Goal: Information Seeking & Learning: Learn about a topic

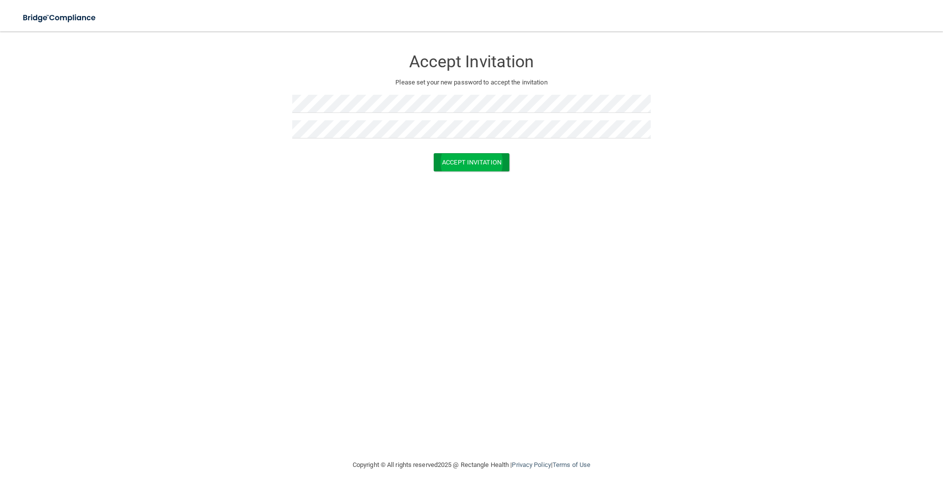
click at [482, 161] on button "Accept Invitation" at bounding box center [472, 162] width 76 height 18
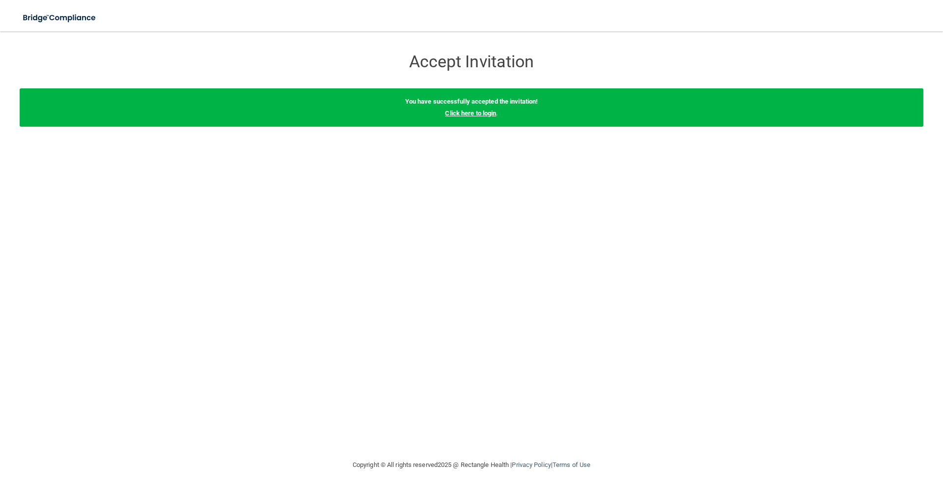
click at [479, 115] on link "Click here to login" at bounding box center [470, 113] width 51 height 7
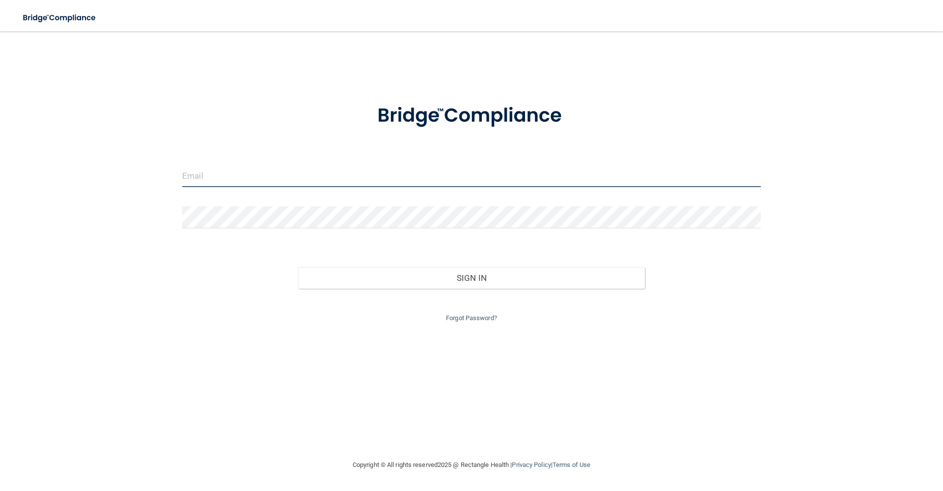
type input "[EMAIL_ADDRESS][DOMAIN_NAME]"
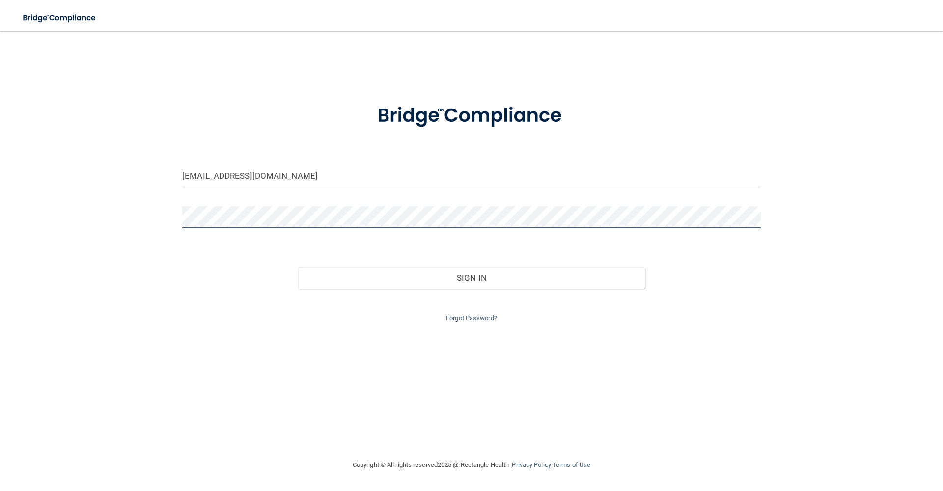
click at [471, 275] on button "Sign In" at bounding box center [471, 278] width 347 height 22
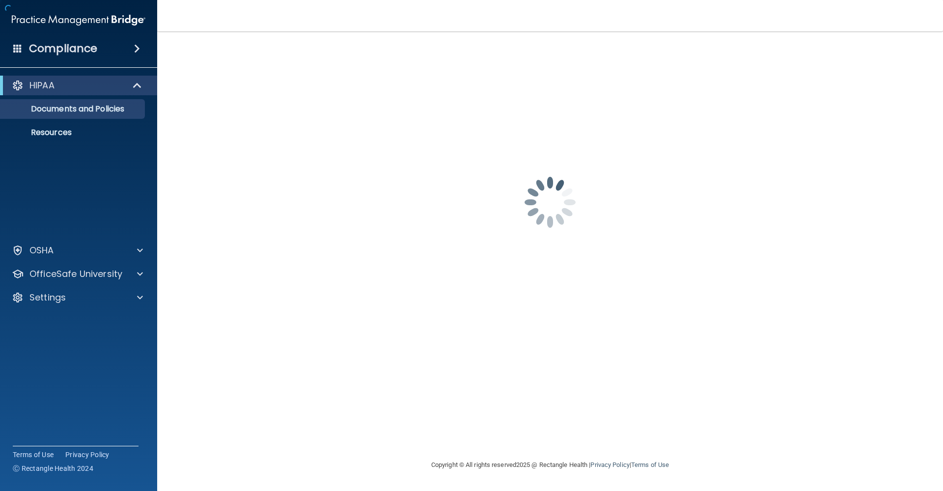
click at [230, 220] on div at bounding box center [550, 202] width 746 height 98
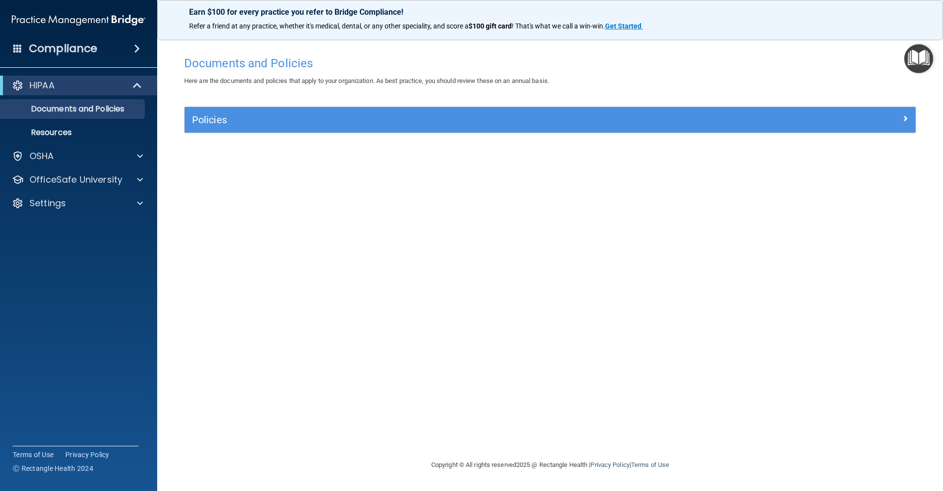
click at [116, 86] on div "HIPAA" at bounding box center [64, 86] width 121 height 12
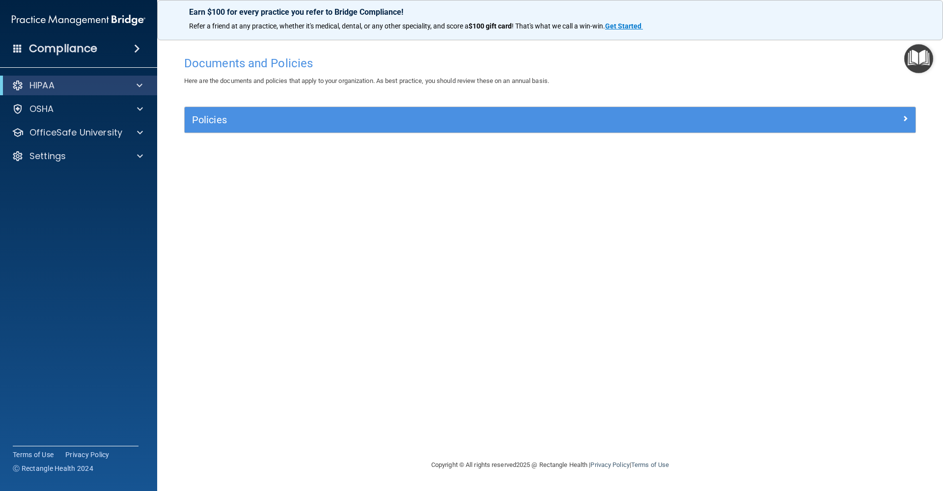
click at [266, 123] on h5 "Policies" at bounding box center [458, 119] width 533 height 11
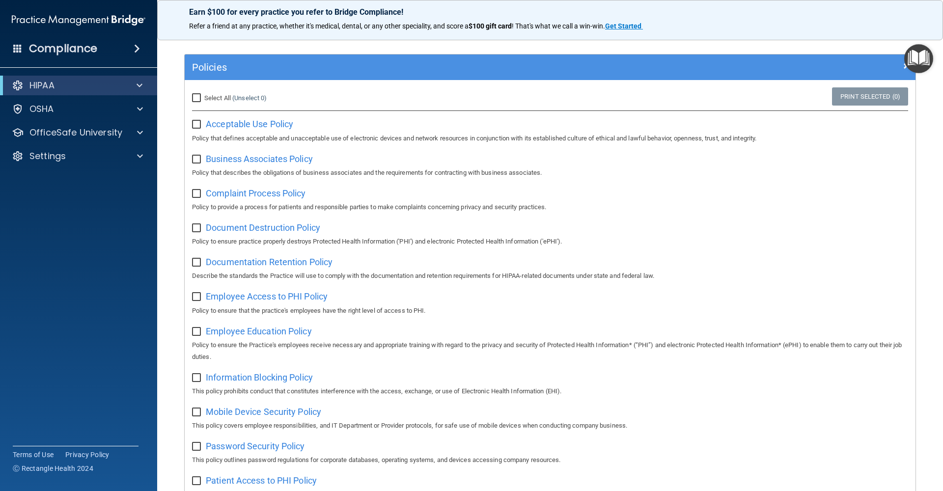
scroll to position [37, 0]
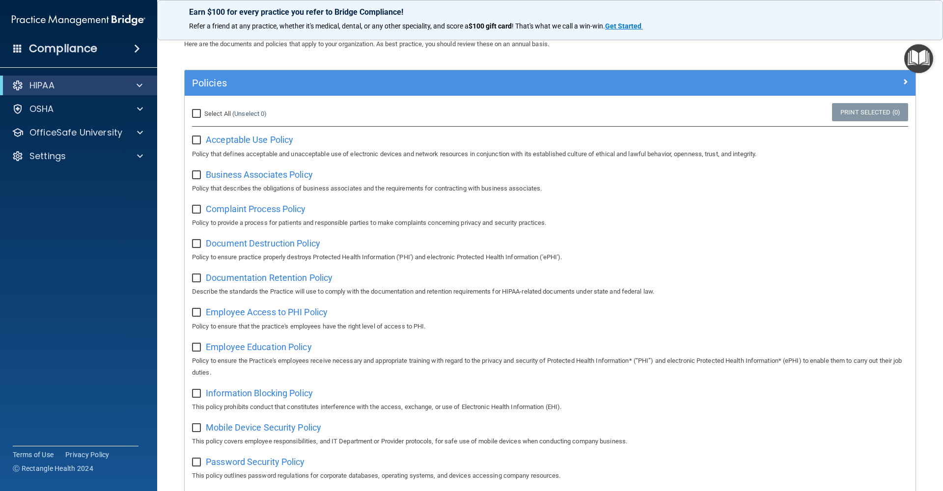
click at [106, 83] on div "HIPAA" at bounding box center [64, 86] width 121 height 12
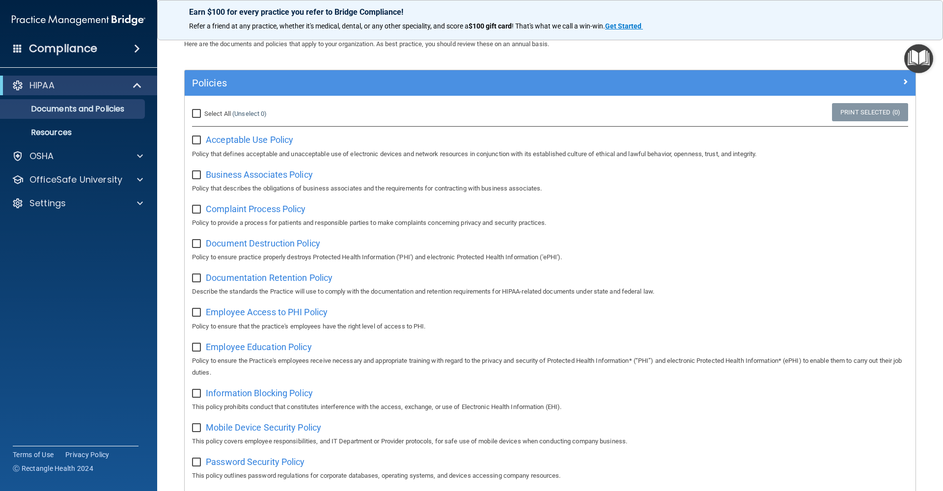
click at [77, 53] on h4 "Compliance" at bounding box center [63, 49] width 68 height 14
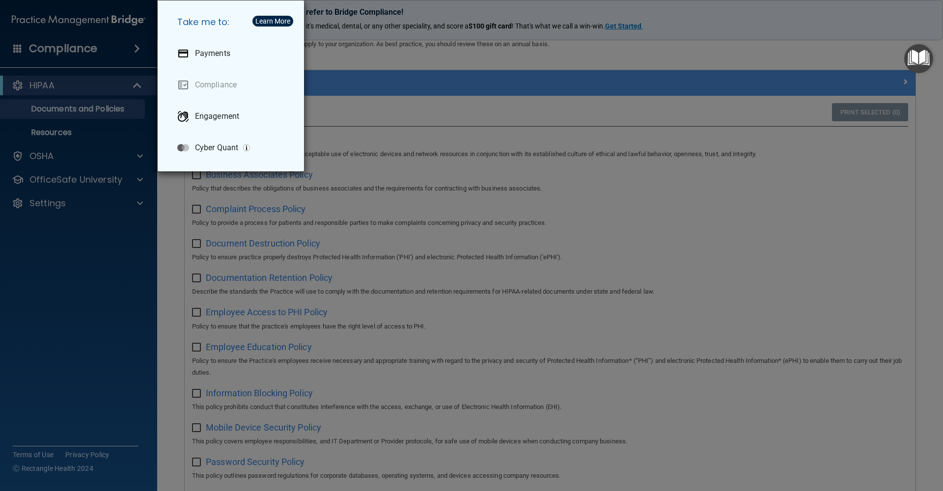
click at [365, 60] on div "Take me to: Payments Compliance Engagement Cyber Quant" at bounding box center [471, 245] width 943 height 491
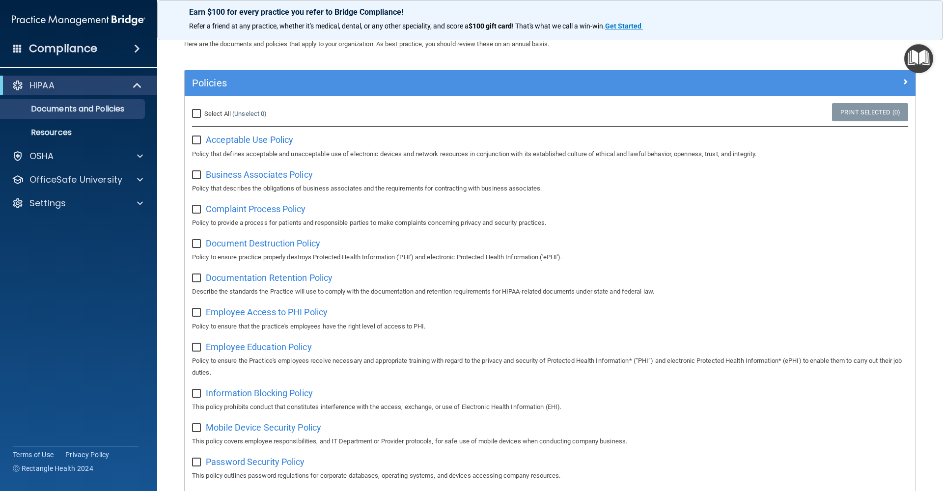
click at [83, 262] on accordion "HIPAA Documents and Policies Report an Incident Business Associates Emergency P…" at bounding box center [79, 218] width 158 height 292
click at [130, 84] on div at bounding box center [138, 86] width 24 height 12
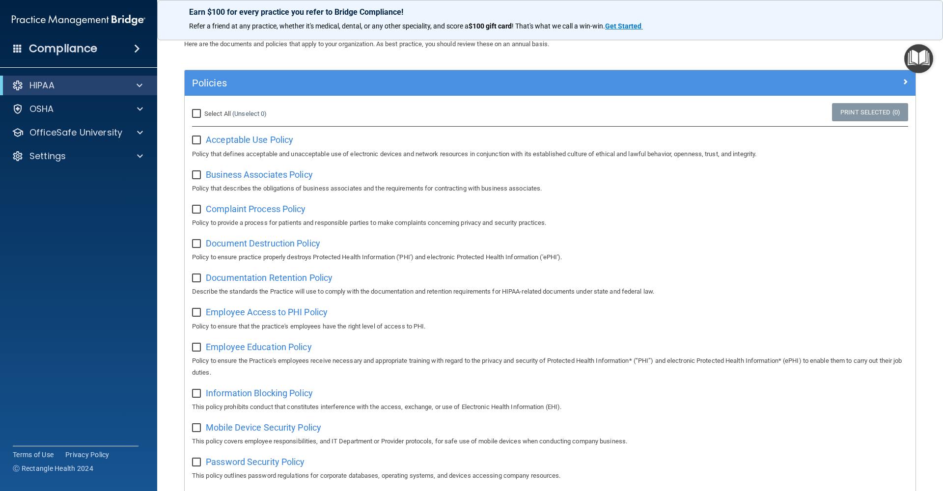
click at [18, 47] on span at bounding box center [17, 48] width 9 height 9
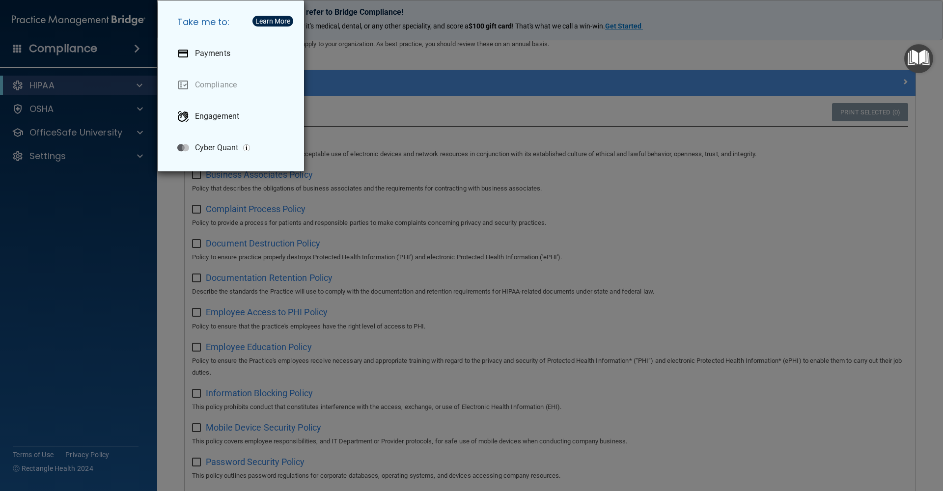
click at [100, 53] on div "Take me to: Payments Compliance Engagement Cyber Quant" at bounding box center [471, 245] width 943 height 491
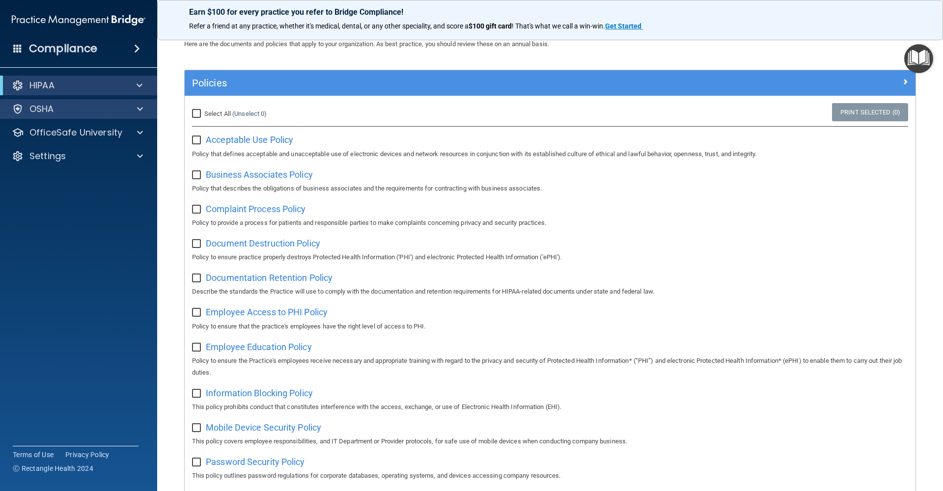
click at [55, 109] on div "OSHA" at bounding box center [65, 109] width 122 height 12
drag, startPoint x: 96, startPoint y: 115, endPoint x: 105, endPoint y: 106, distance: 12.5
click at [96, 115] on div "OSHA" at bounding box center [79, 109] width 158 height 20
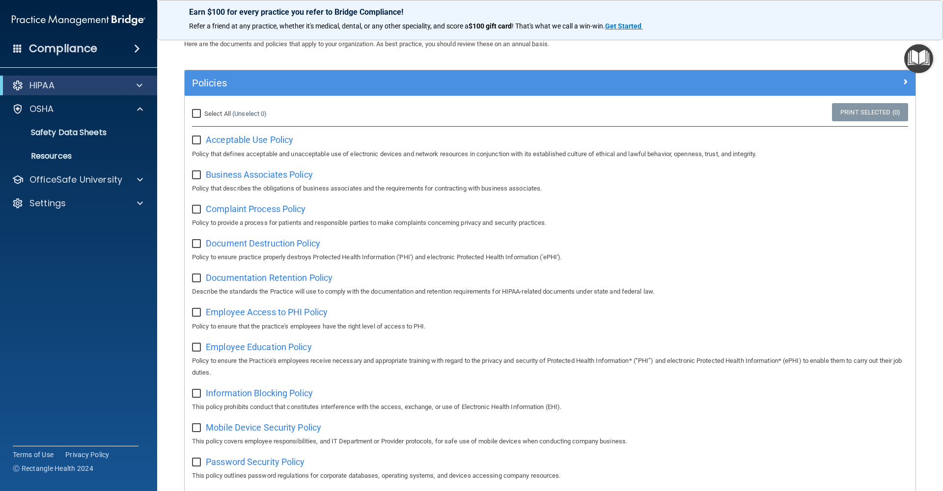
click at [126, 93] on div "HIPAA" at bounding box center [78, 86] width 157 height 20
click at [134, 86] on div at bounding box center [138, 86] width 24 height 12
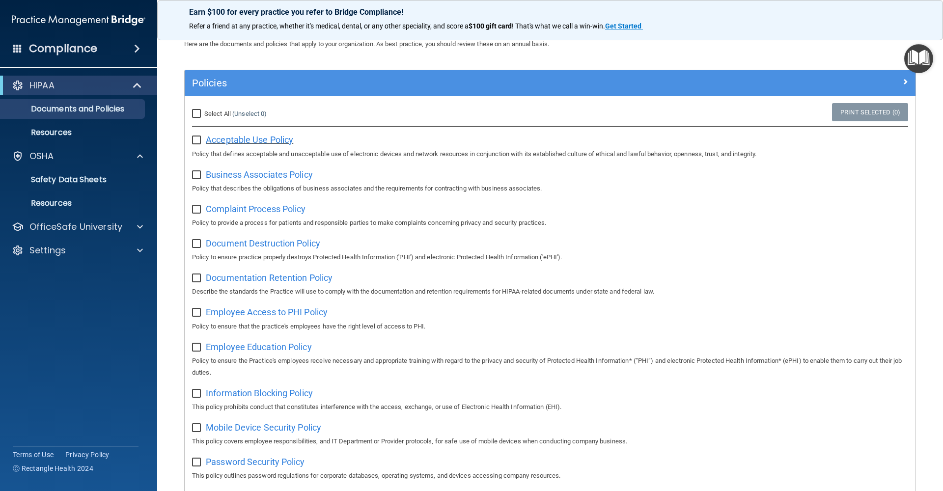
click at [259, 139] on span "Acceptable Use Policy" at bounding box center [249, 140] width 87 height 10
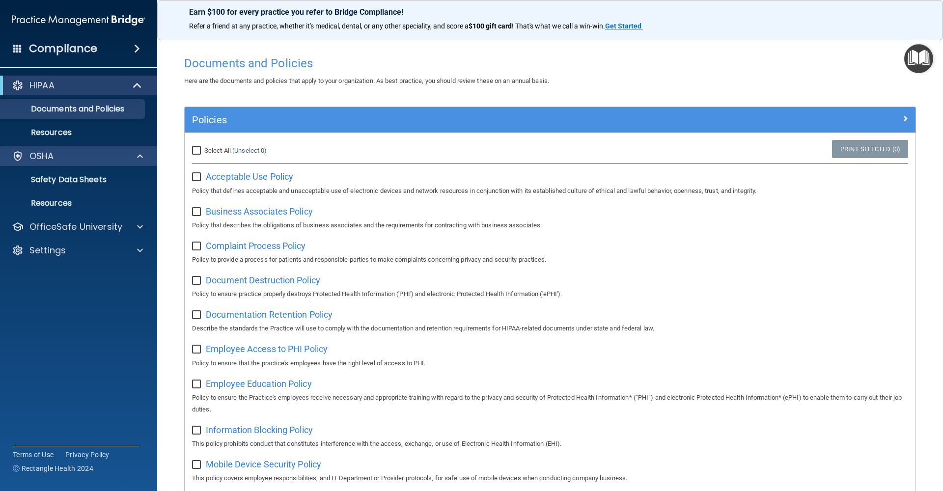
scroll to position [0, 0]
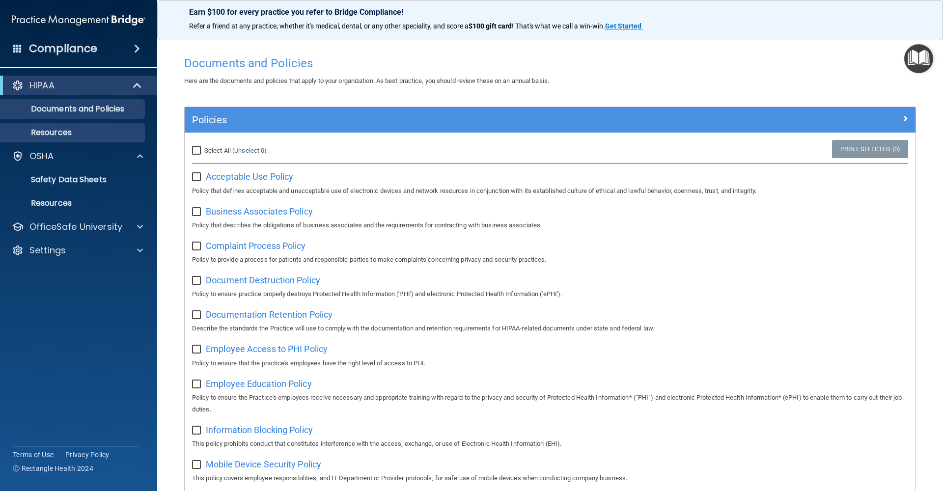
click at [66, 134] on p "Resources" at bounding box center [73, 133] width 134 height 10
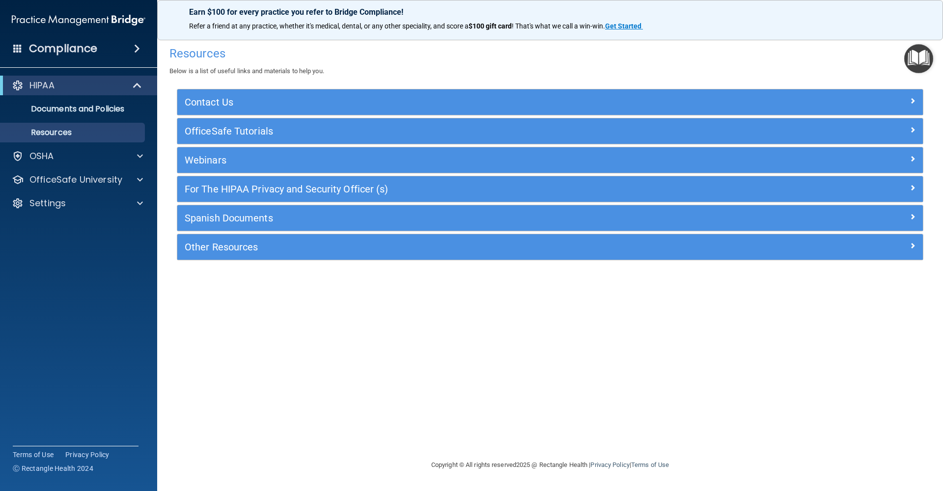
click at [97, 51] on h4 "Compliance" at bounding box center [63, 49] width 68 height 14
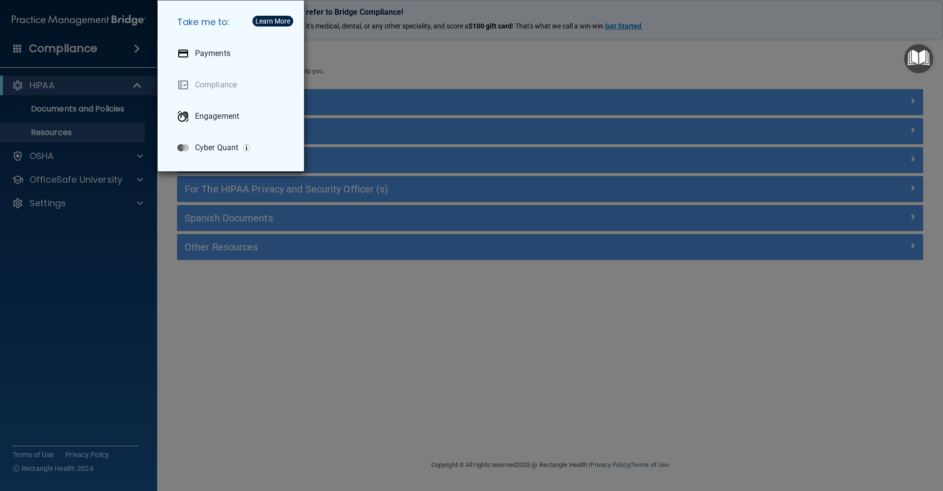
click at [71, 82] on div "Take me to: Payments Compliance Engagement Cyber Quant" at bounding box center [471, 245] width 943 height 491
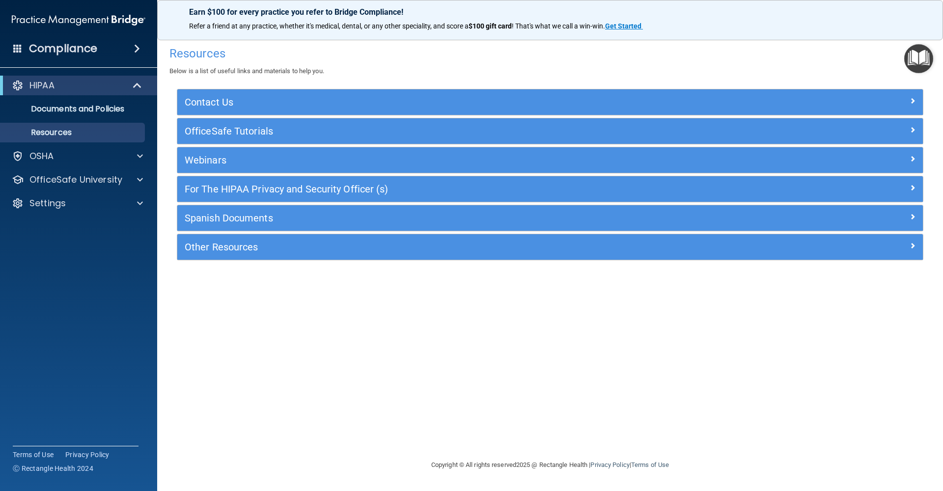
click at [139, 48] on span at bounding box center [137, 49] width 6 height 12
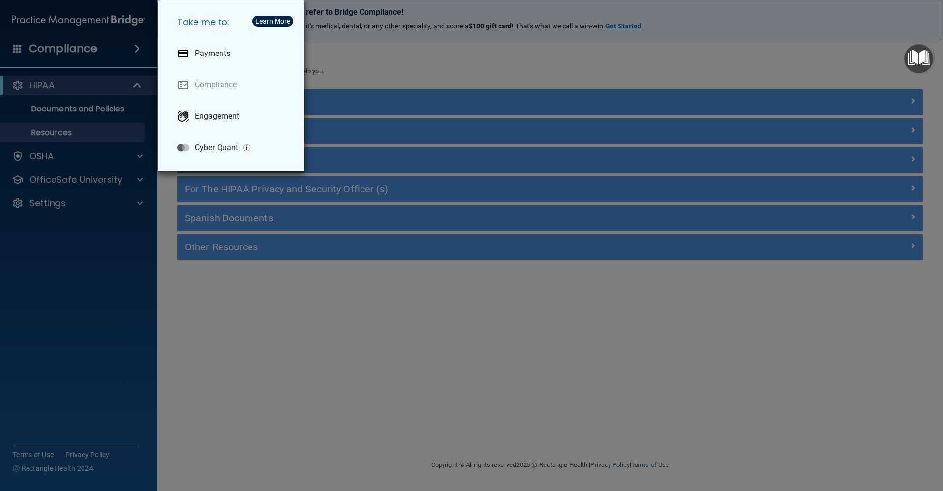
click at [211, 87] on link "Compliance" at bounding box center [232, 84] width 127 height 27
drag, startPoint x: 351, startPoint y: 311, endPoint x: 296, endPoint y: 279, distance: 63.6
click at [351, 311] on div "Take me to: Payments Compliance Engagement Cyber Quant" at bounding box center [471, 245] width 943 height 491
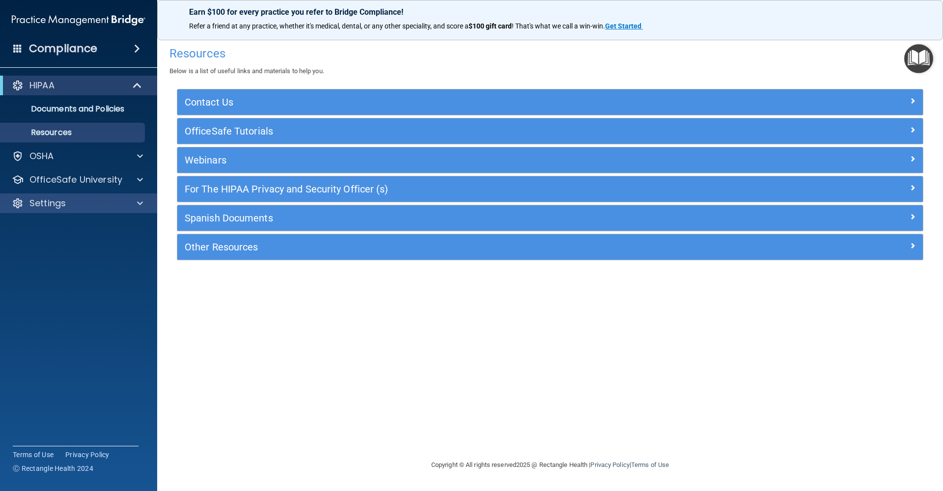
click at [122, 199] on div "Settings" at bounding box center [65, 203] width 122 height 12
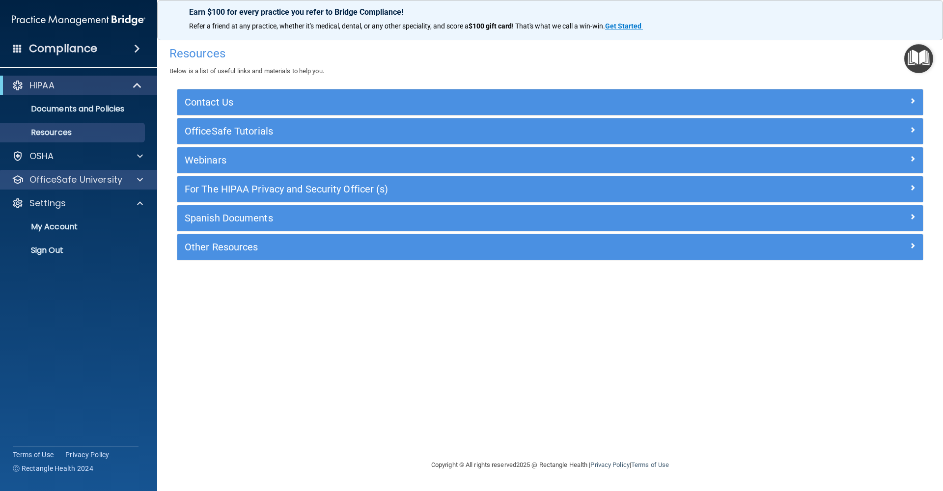
click at [88, 179] on p "OfficeSafe University" at bounding box center [75, 180] width 93 height 12
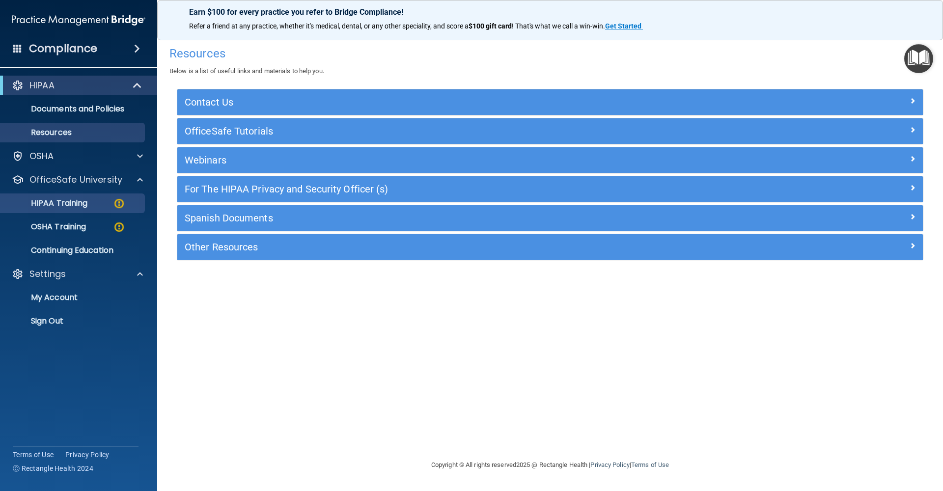
click at [79, 204] on p "HIPAA Training" at bounding box center [46, 203] width 81 height 10
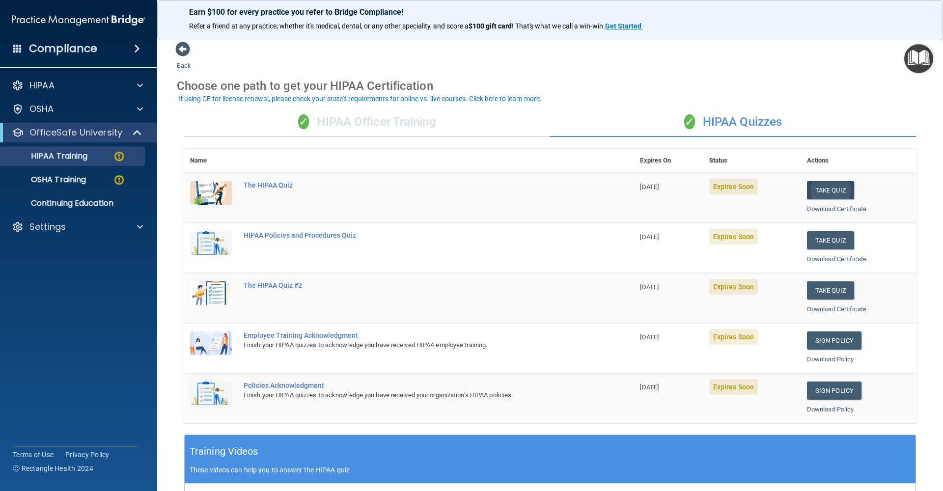
click at [829, 187] on button "Take Quiz" at bounding box center [830, 190] width 47 height 18
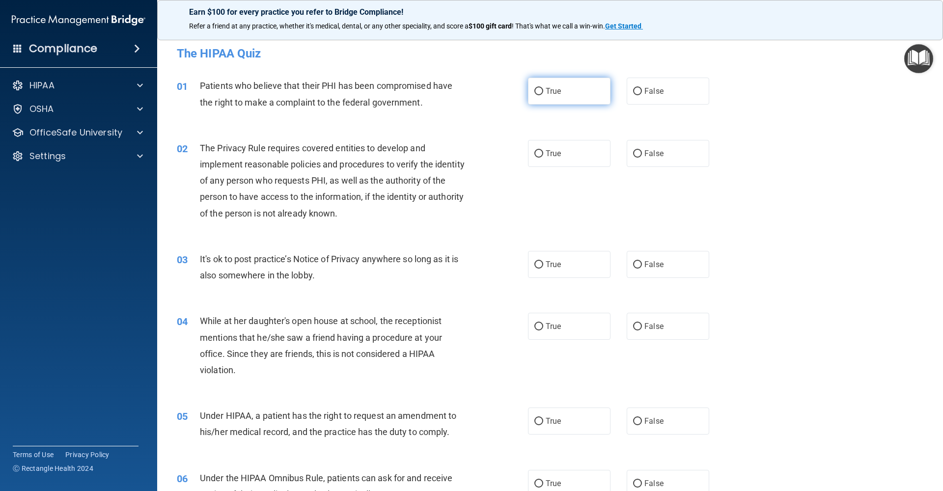
click at [553, 92] on span "True" at bounding box center [553, 90] width 15 height 9
click at [543, 92] on input "True" at bounding box center [538, 91] width 9 height 7
radio input "true"
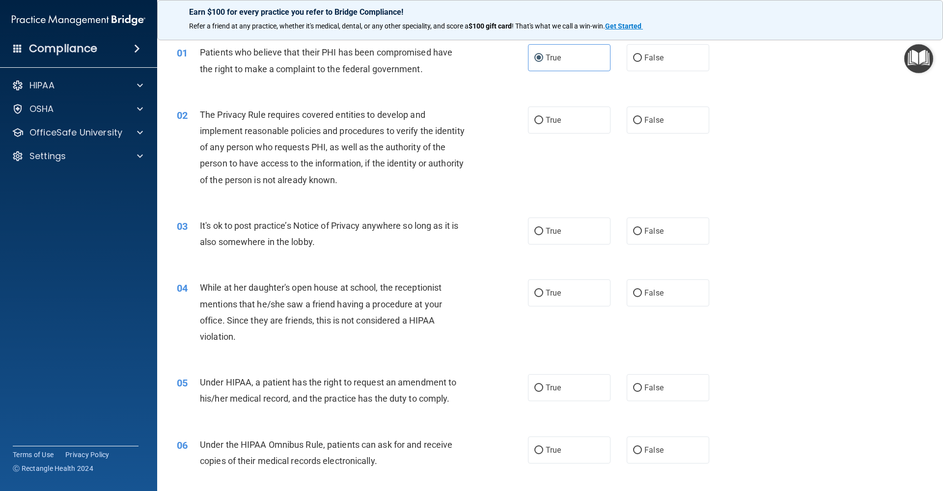
scroll to position [35, 0]
click at [551, 113] on label "True" at bounding box center [569, 118] width 82 height 27
click at [543, 115] on input "True" at bounding box center [538, 118] width 9 height 7
radio input "true"
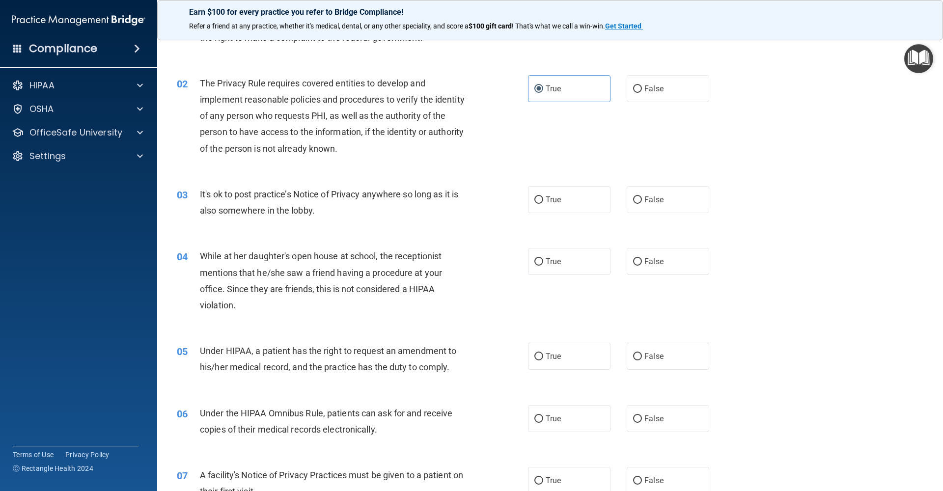
scroll to position [79, 0]
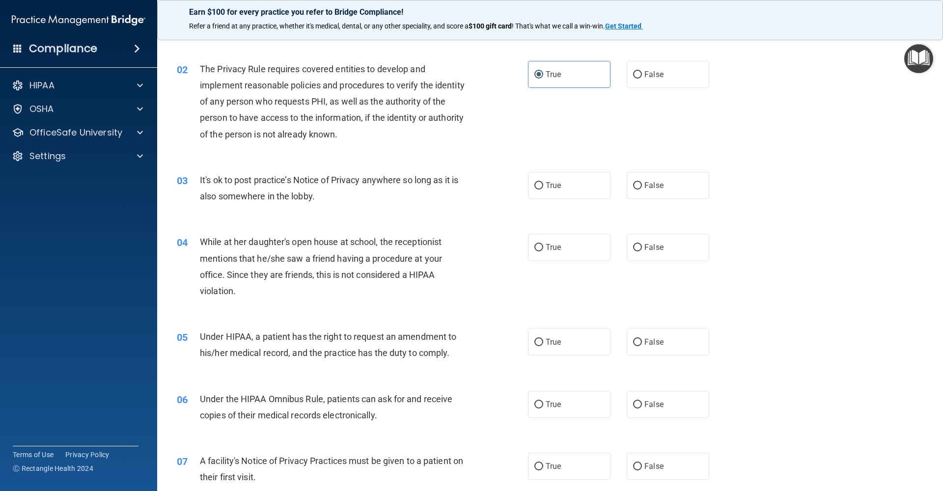
drag, startPoint x: 650, startPoint y: 186, endPoint x: 380, endPoint y: 236, distance: 274.6
click at [650, 186] on span "False" at bounding box center [653, 185] width 19 height 9
click at [642, 186] on input "False" at bounding box center [637, 185] width 9 height 7
radio input "true"
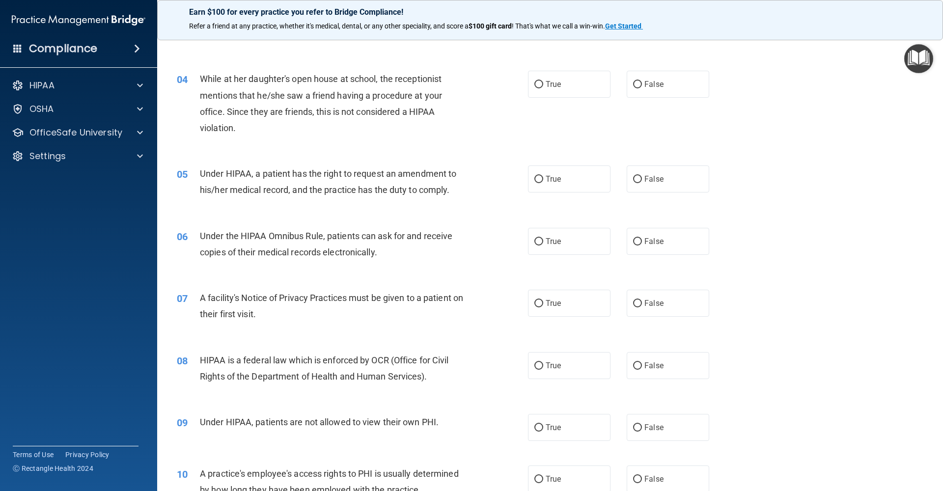
scroll to position [244, 0]
click at [653, 88] on label "False" at bounding box center [668, 82] width 82 height 27
click at [642, 87] on input "False" at bounding box center [637, 83] width 9 height 7
radio input "true"
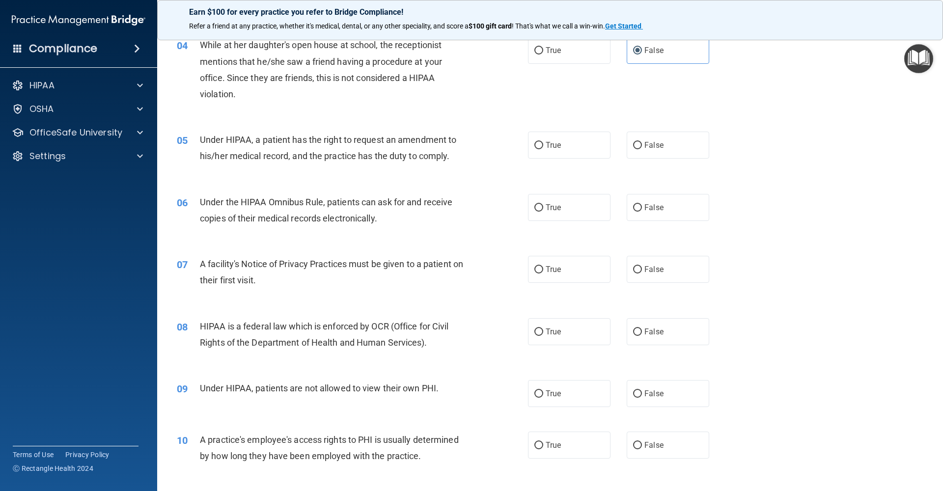
scroll to position [277, 0]
drag, startPoint x: 555, startPoint y: 143, endPoint x: 395, endPoint y: 167, distance: 162.3
click at [555, 143] on span "True" at bounding box center [553, 143] width 15 height 9
click at [543, 143] on input "True" at bounding box center [538, 143] width 9 height 7
radio input "true"
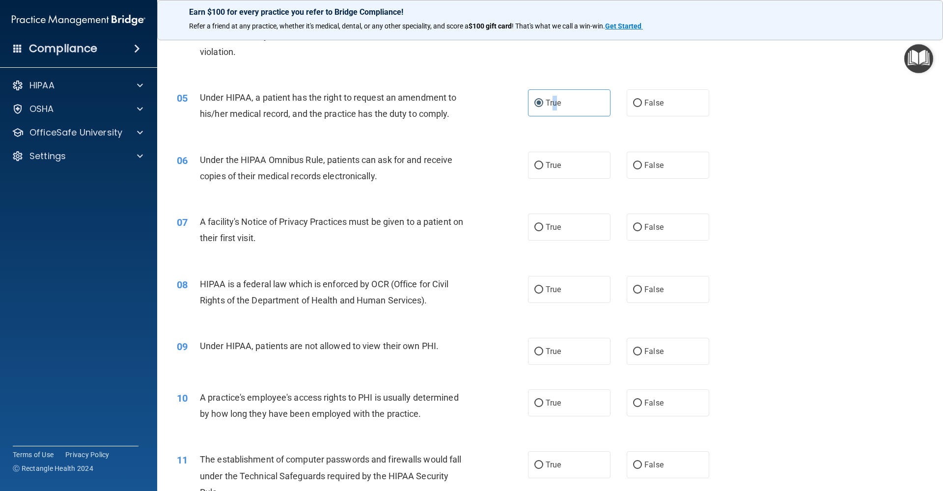
scroll to position [319, 0]
click at [542, 165] on input "True" at bounding box center [538, 164] width 9 height 7
radio input "true"
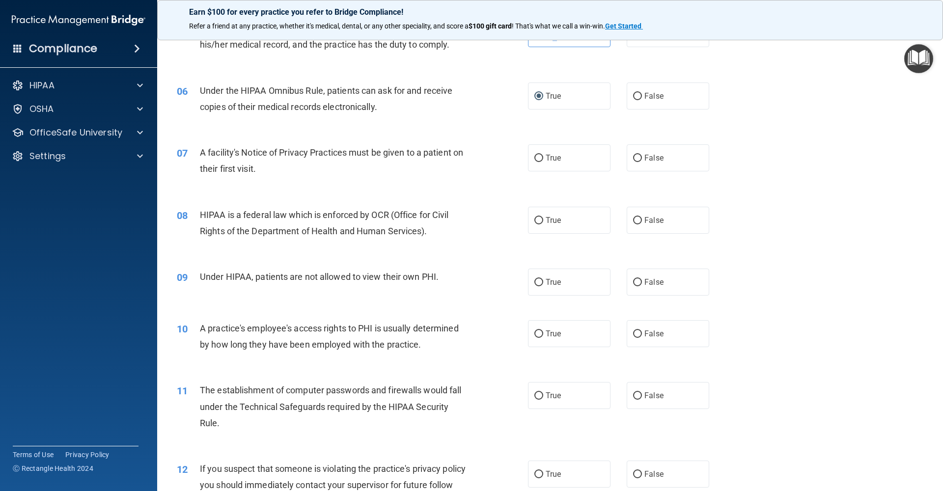
scroll to position [404, 0]
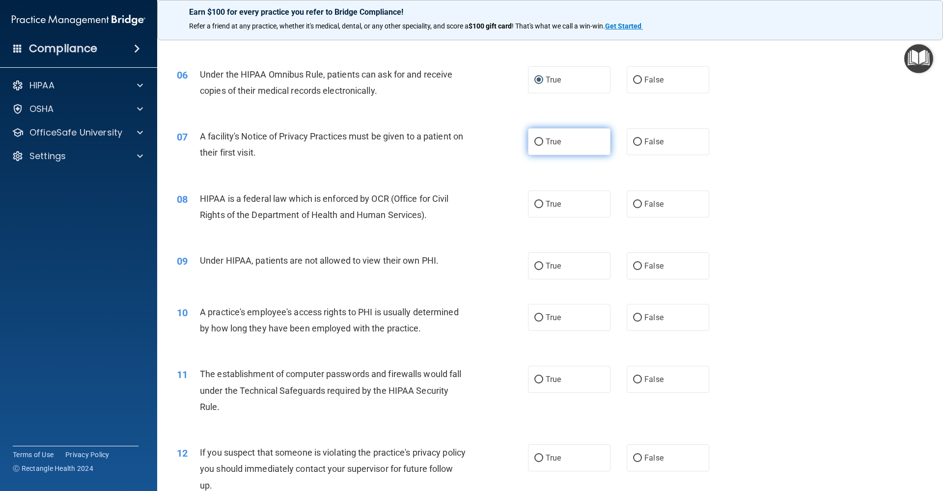
click at [547, 139] on span "True" at bounding box center [553, 141] width 15 height 9
click at [543, 139] on input "True" at bounding box center [538, 141] width 9 height 7
radio input "true"
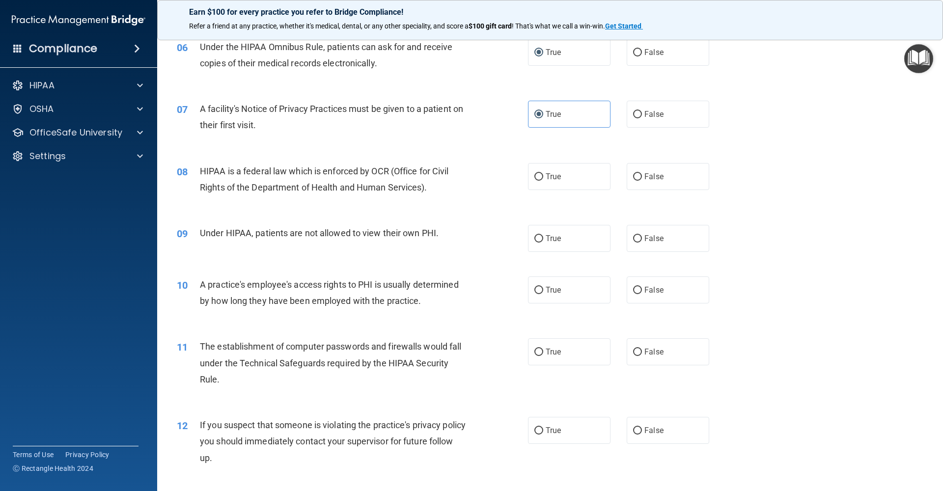
scroll to position [440, 0]
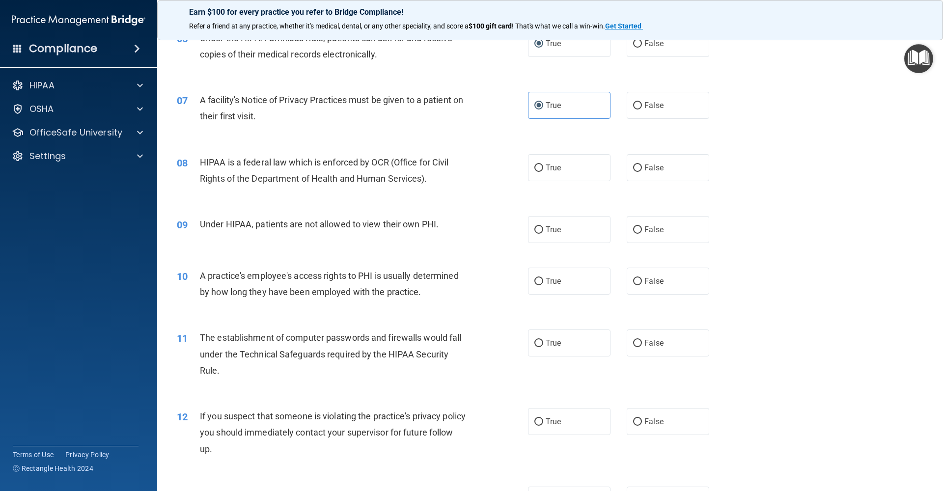
drag, startPoint x: 550, startPoint y: 164, endPoint x: 508, endPoint y: 168, distance: 42.0
click at [550, 164] on span "True" at bounding box center [553, 167] width 15 height 9
click at [543, 165] on input "True" at bounding box center [538, 168] width 9 height 7
radio input "true"
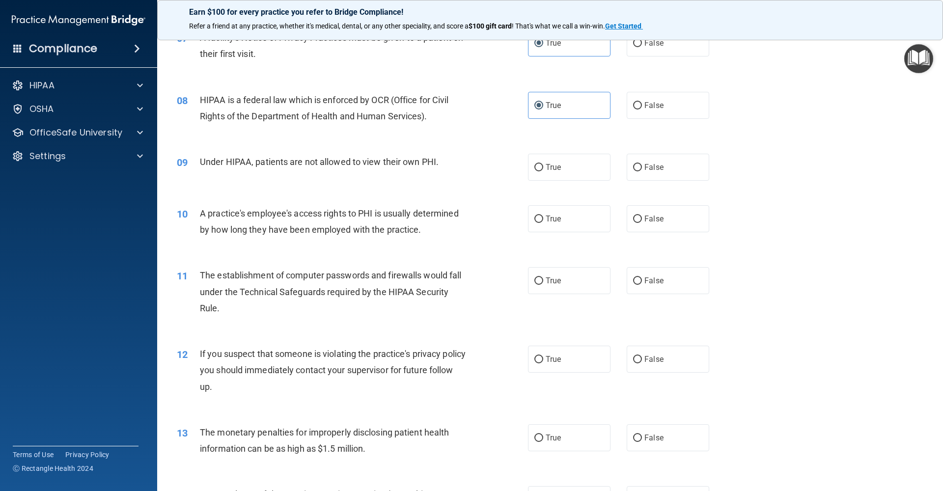
scroll to position [510, 0]
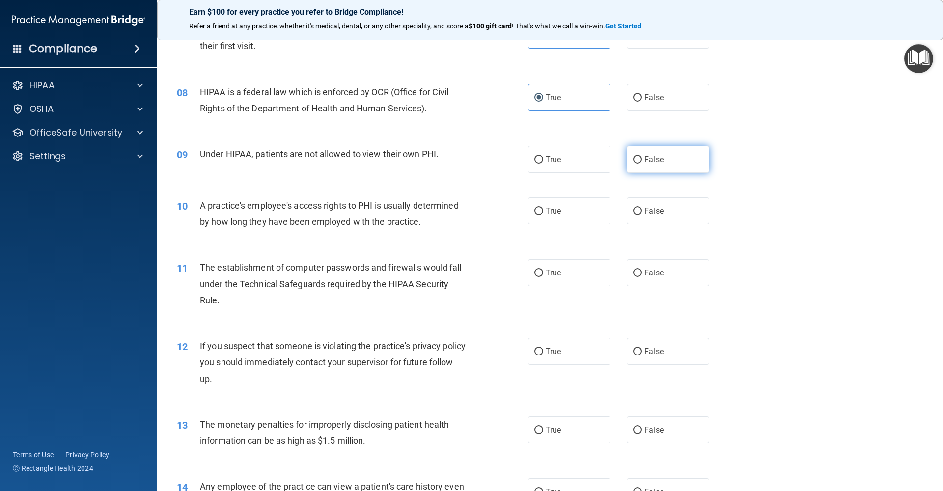
drag, startPoint x: 645, startPoint y: 161, endPoint x: 638, endPoint y: 163, distance: 7.0
click at [645, 161] on span "False" at bounding box center [653, 159] width 19 height 9
click at [642, 161] on input "False" at bounding box center [637, 159] width 9 height 7
radio input "true"
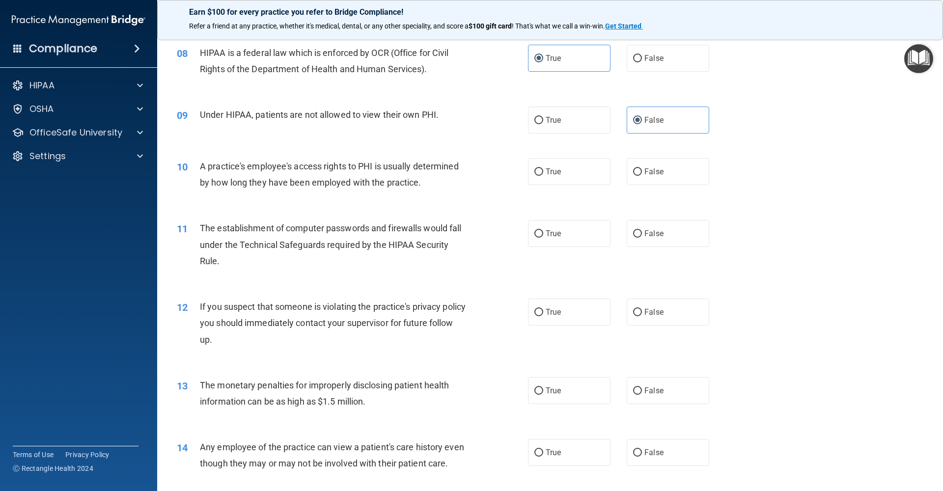
scroll to position [551, 0]
click at [661, 173] on label "False" at bounding box center [668, 170] width 82 height 27
click at [642, 173] on input "False" at bounding box center [637, 170] width 9 height 7
radio input "true"
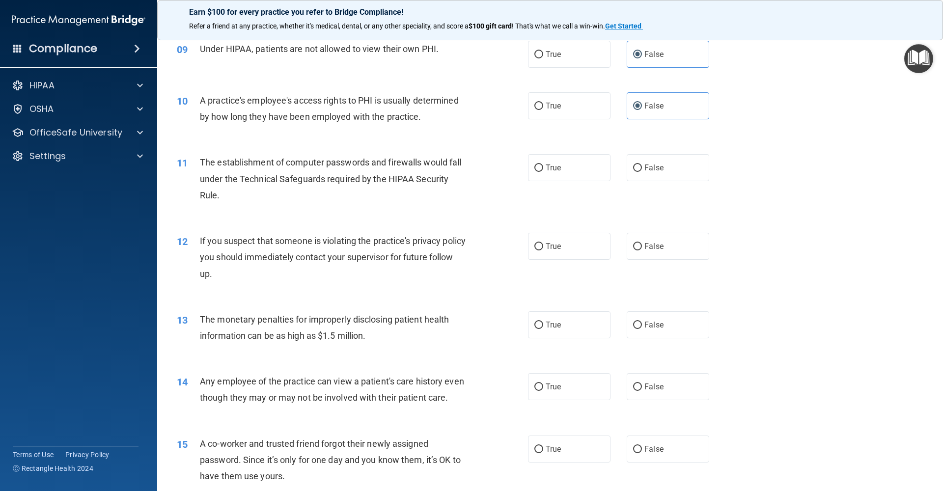
scroll to position [621, 0]
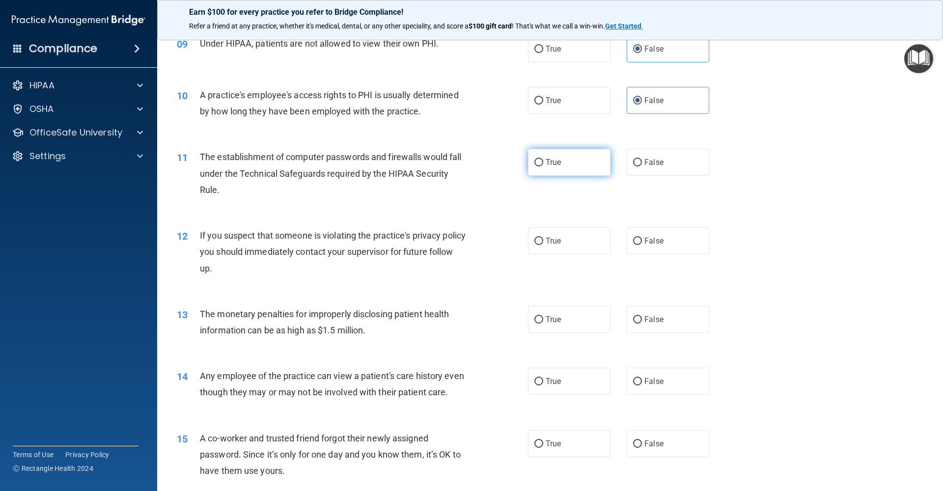
click at [542, 161] on input "True" at bounding box center [538, 162] width 9 height 7
radio input "true"
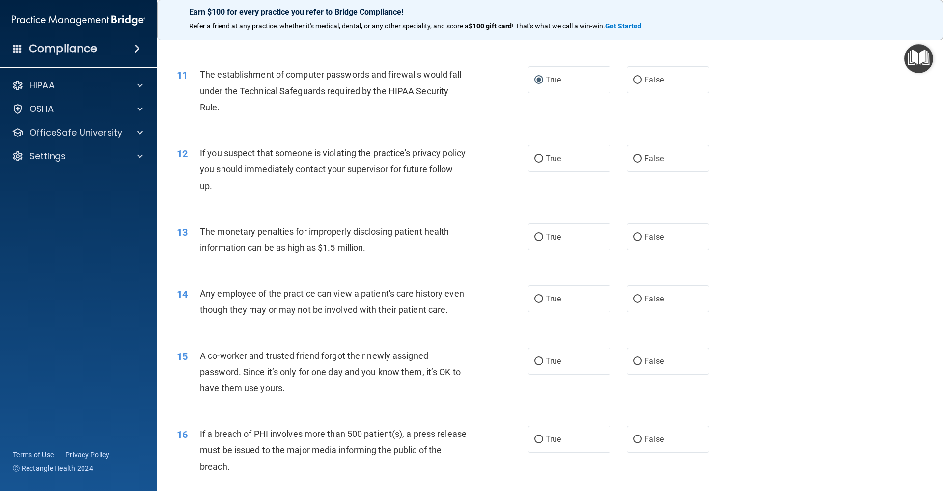
scroll to position [712, 0]
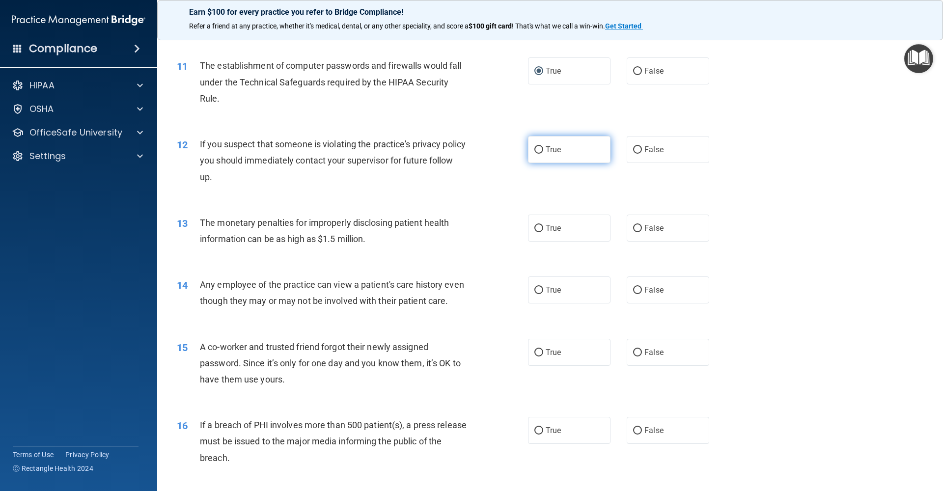
click at [571, 149] on label "True" at bounding box center [569, 149] width 82 height 27
click at [543, 149] on input "True" at bounding box center [538, 149] width 9 height 7
radio input "true"
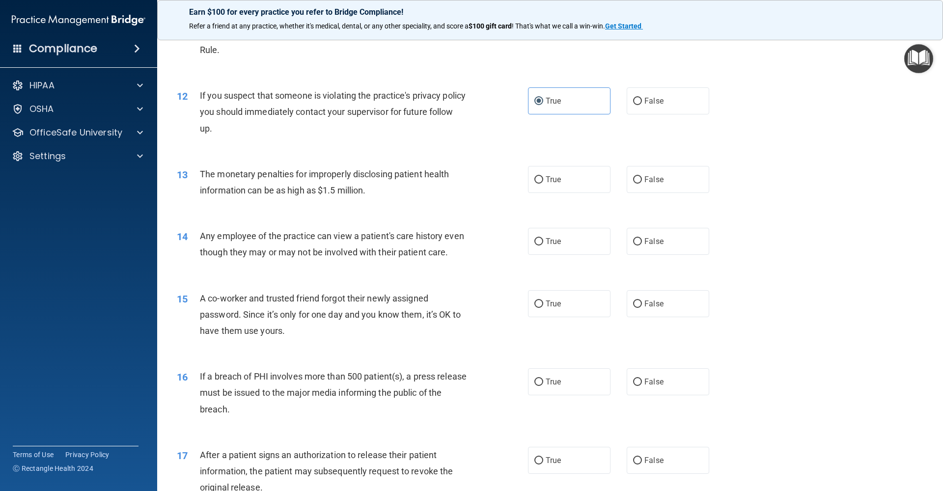
scroll to position [762, 0]
click at [553, 178] on span "True" at bounding box center [553, 177] width 15 height 9
click at [543, 178] on input "True" at bounding box center [538, 178] width 9 height 7
radio input "true"
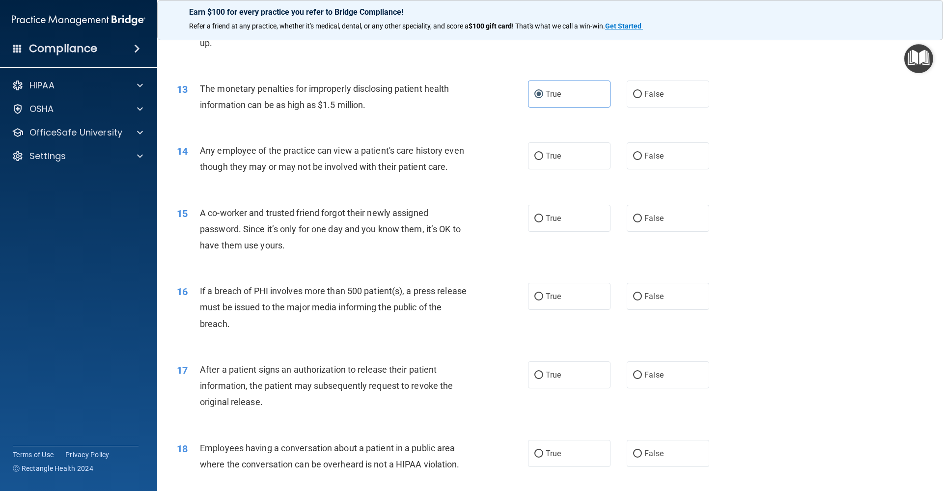
scroll to position [857, 0]
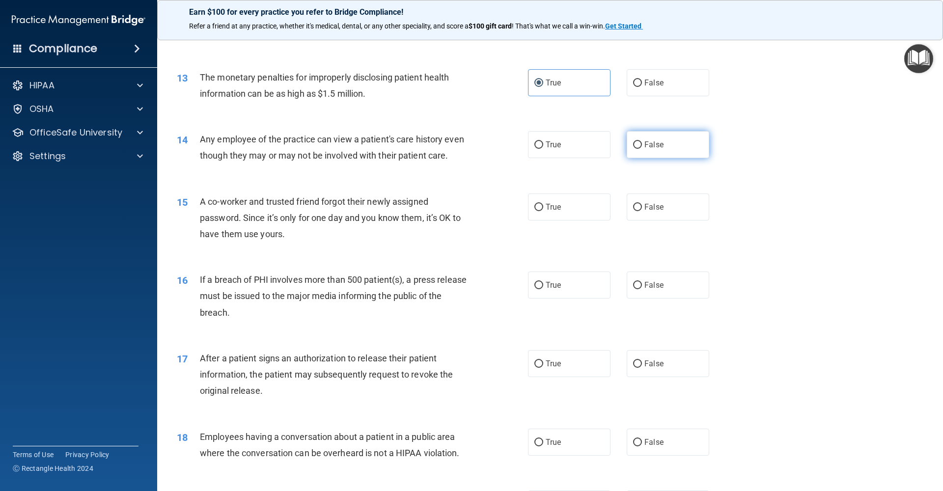
click at [637, 144] on input "False" at bounding box center [637, 144] width 9 height 7
radio input "true"
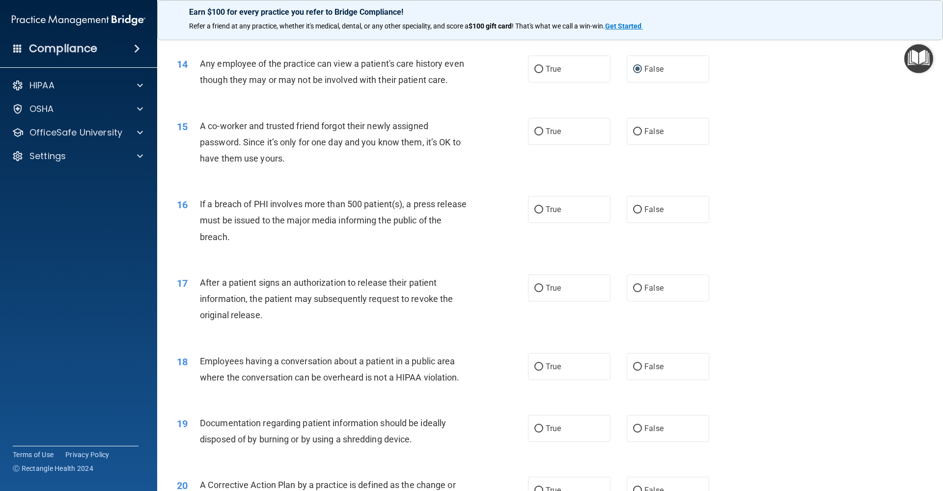
scroll to position [961, 0]
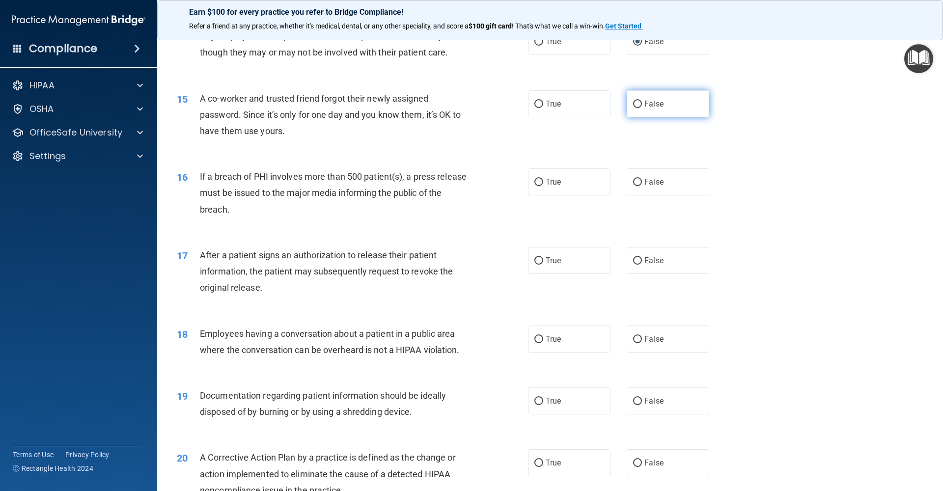
click at [672, 101] on label "False" at bounding box center [668, 103] width 82 height 27
click at [642, 101] on input "False" at bounding box center [637, 104] width 9 height 7
radio input "true"
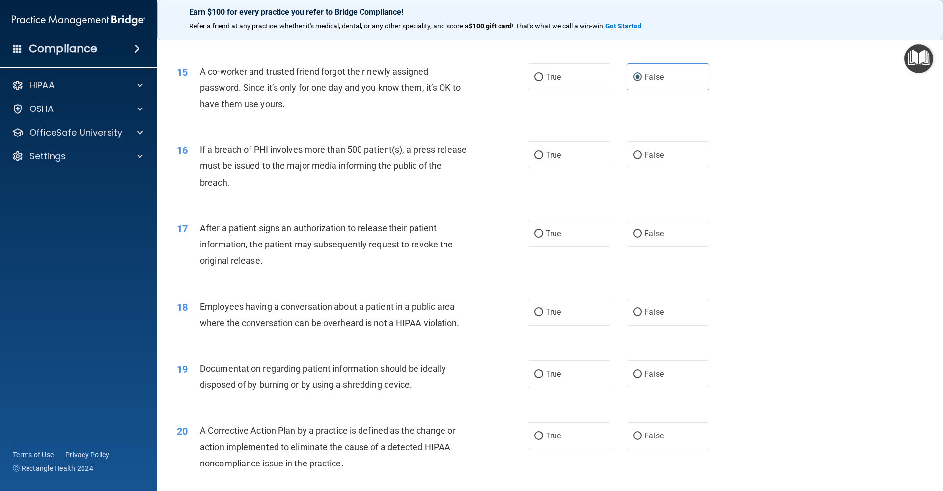
scroll to position [988, 0]
drag, startPoint x: 559, startPoint y: 149, endPoint x: 514, endPoint y: 158, distance: 46.1
click at [558, 150] on span "True" at bounding box center [553, 154] width 15 height 9
click at [543, 151] on input "True" at bounding box center [538, 154] width 9 height 7
radio input "true"
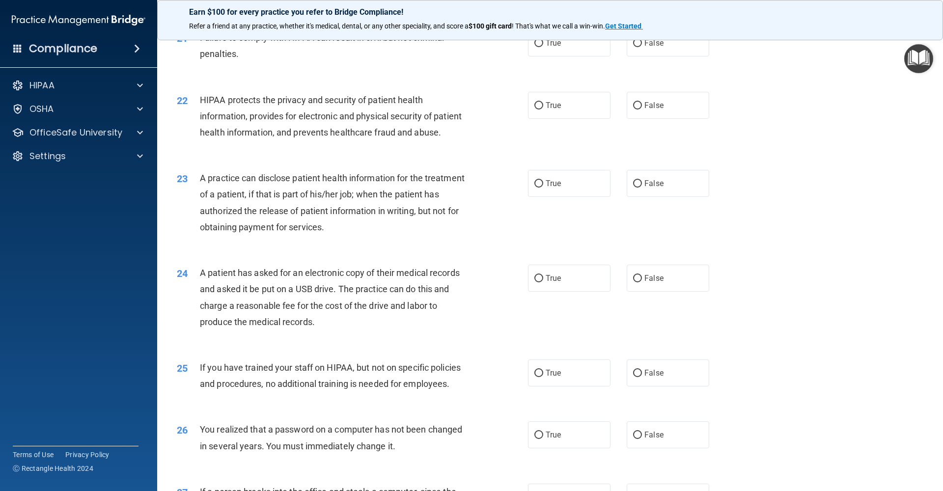
scroll to position [1792, 0]
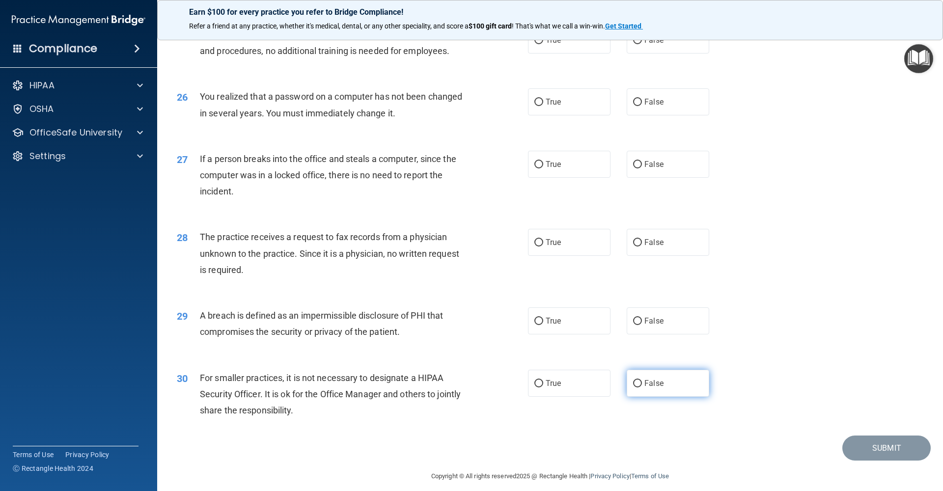
click at [645, 380] on label "False" at bounding box center [668, 383] width 82 height 27
click at [642, 380] on input "False" at bounding box center [637, 383] width 9 height 7
radio input "true"
click at [571, 314] on label "True" at bounding box center [569, 320] width 82 height 27
click at [543, 318] on input "True" at bounding box center [538, 321] width 9 height 7
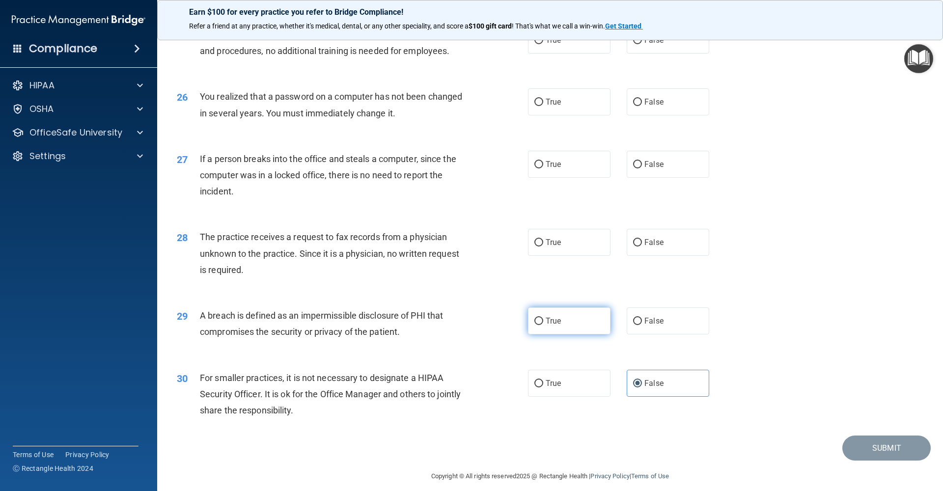
radio input "true"
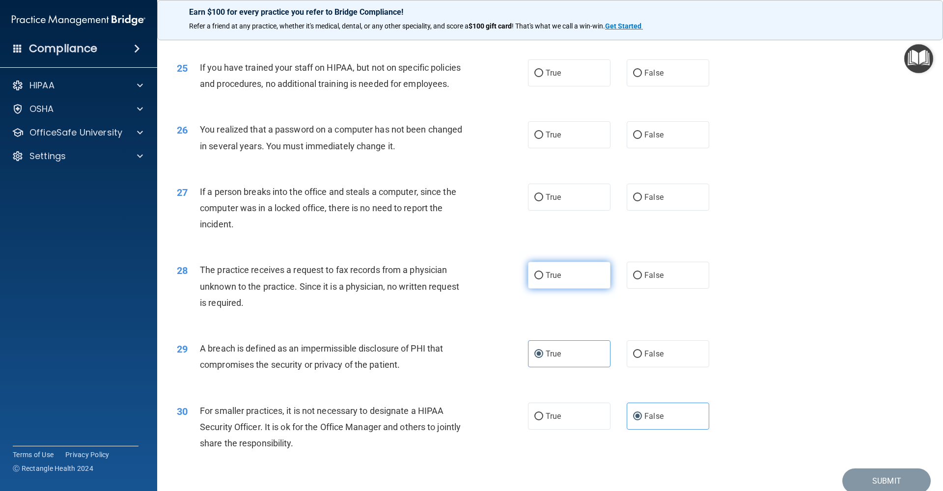
scroll to position [1762, 0]
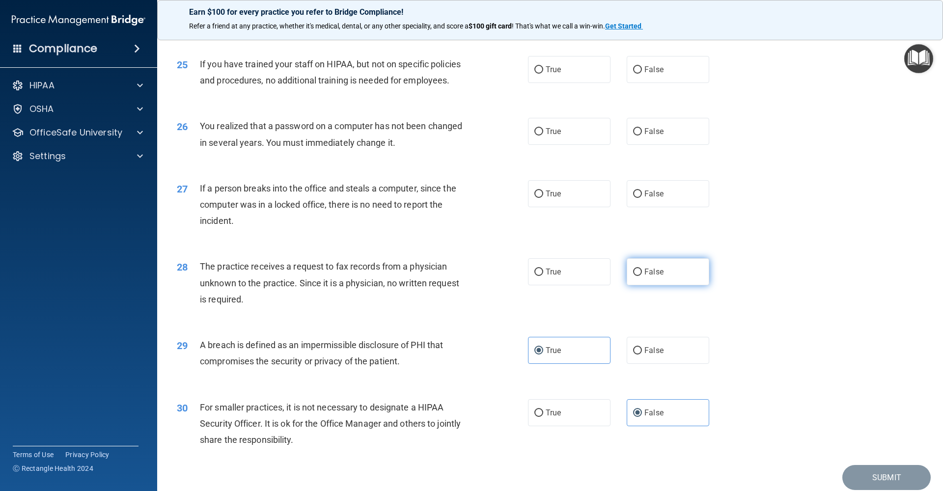
click at [637, 269] on label "False" at bounding box center [668, 271] width 82 height 27
click at [637, 269] on input "False" at bounding box center [637, 272] width 9 height 7
radio input "true"
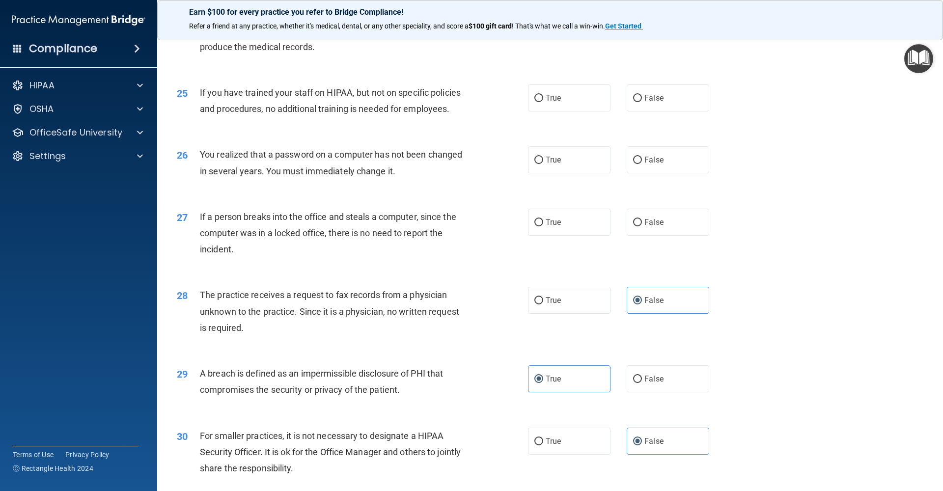
scroll to position [1733, 0]
click at [650, 221] on label "False" at bounding box center [668, 223] width 82 height 27
click at [642, 221] on input "False" at bounding box center [637, 223] width 9 height 7
radio input "true"
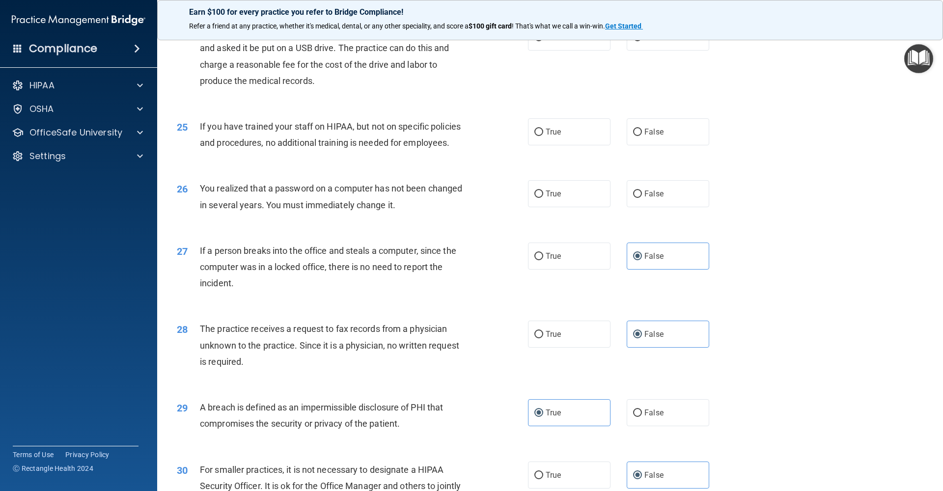
scroll to position [1700, 0]
click at [553, 190] on span "True" at bounding box center [553, 194] width 15 height 9
click at [543, 191] on input "True" at bounding box center [538, 194] width 9 height 7
radio input "true"
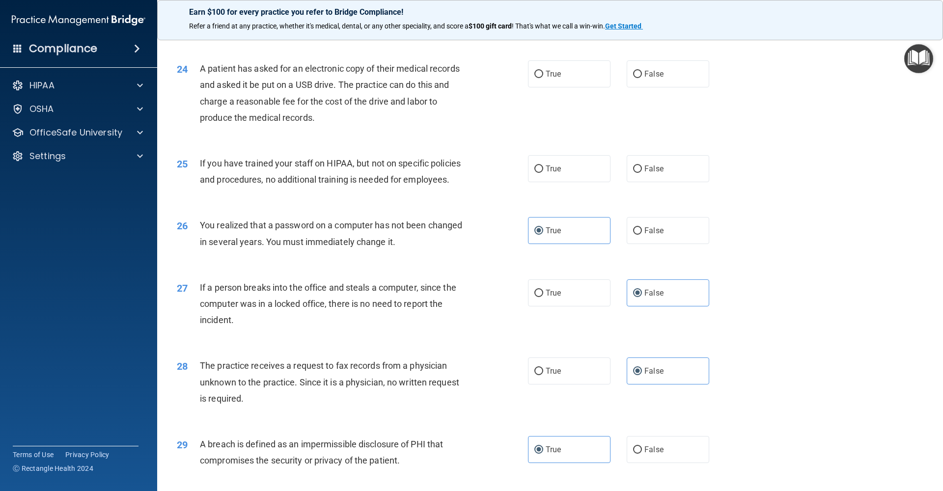
scroll to position [1662, 0]
drag, startPoint x: 656, startPoint y: 161, endPoint x: 471, endPoint y: 172, distance: 185.0
click at [655, 165] on span "False" at bounding box center [653, 169] width 19 height 9
click at [642, 166] on input "False" at bounding box center [637, 169] width 9 height 7
radio input "true"
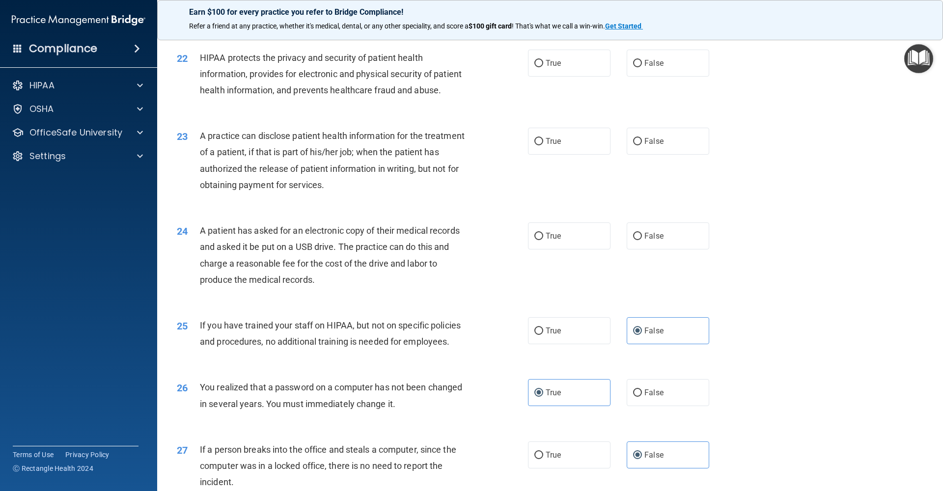
scroll to position [1499, 0]
click at [625, 229] on div "True False" at bounding box center [627, 237] width 198 height 27
drag, startPoint x: 653, startPoint y: 232, endPoint x: 524, endPoint y: 210, distance: 130.0
click at [653, 233] on span "False" at bounding box center [653, 237] width 19 height 9
click at [642, 235] on input "False" at bounding box center [637, 238] width 9 height 7
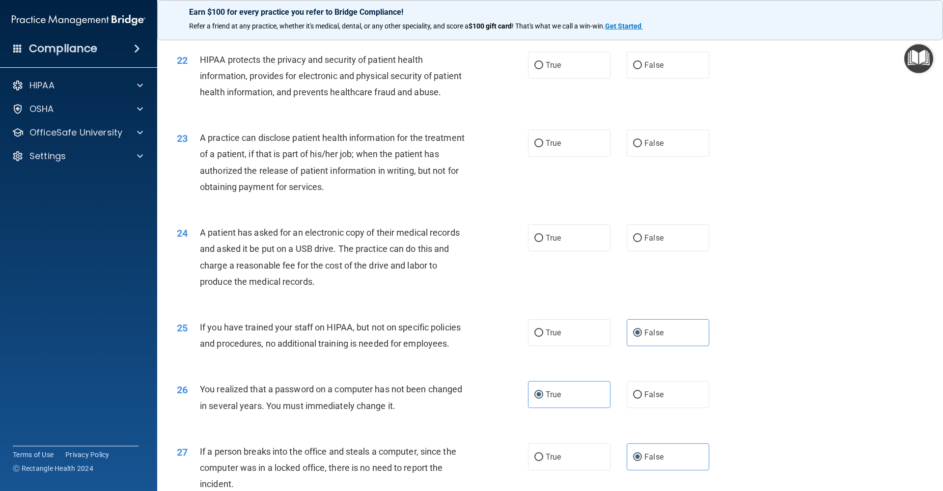
radio input "true"
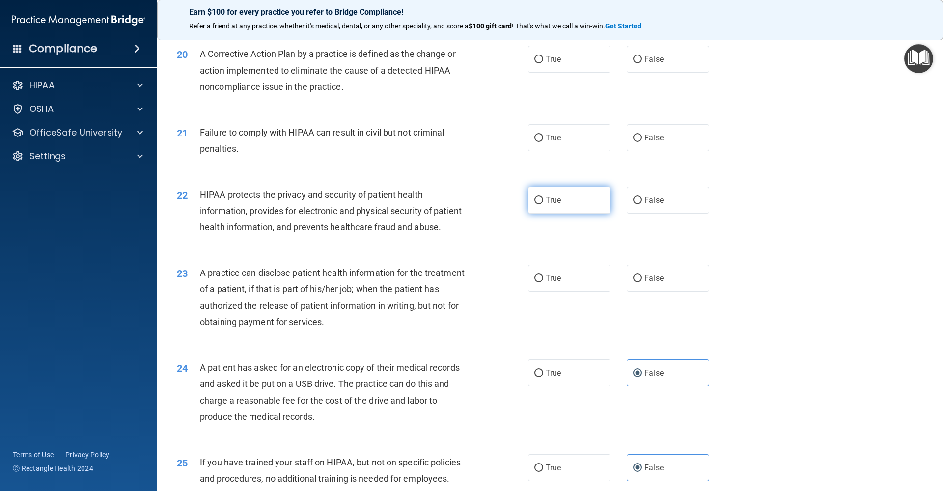
click at [577, 189] on label "True" at bounding box center [569, 200] width 82 height 27
click at [543, 197] on input "True" at bounding box center [538, 200] width 9 height 7
radio input "true"
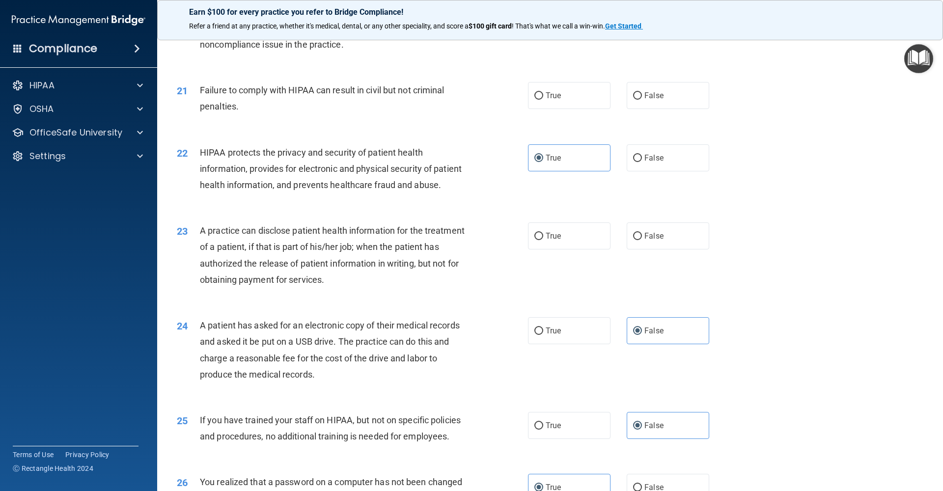
scroll to position [1412, 0]
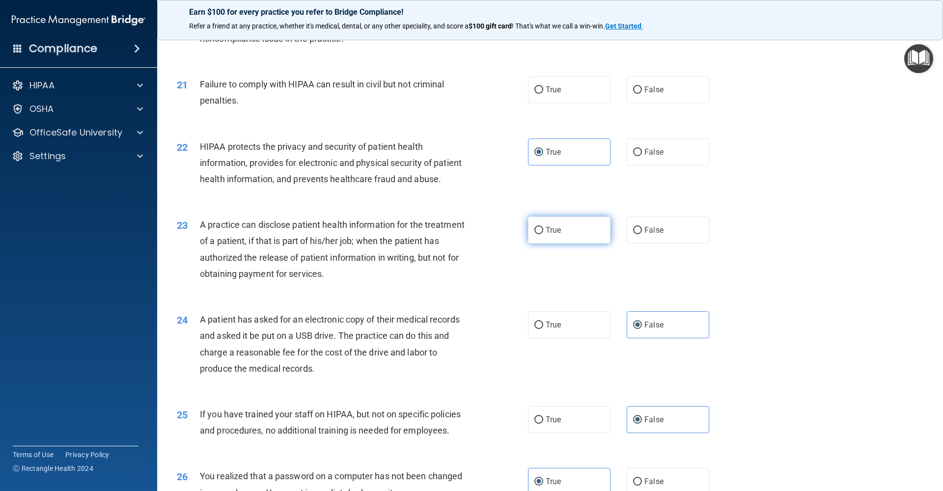
click at [536, 227] on input "True" at bounding box center [538, 230] width 9 height 7
radio input "true"
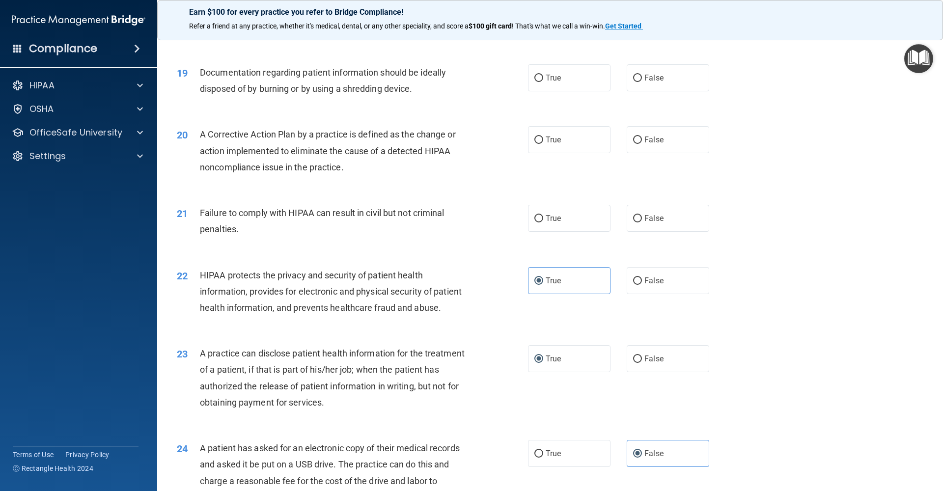
scroll to position [1282, 0]
click at [544, 136] on label "True" at bounding box center [569, 141] width 82 height 27
click at [543, 138] on input "True" at bounding box center [538, 141] width 9 height 7
radio input "true"
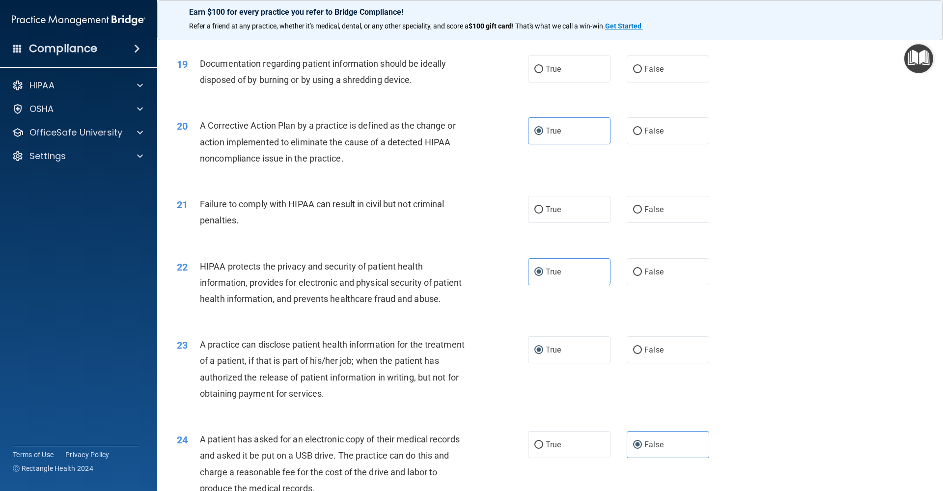
scroll to position [1294, 0]
drag, startPoint x: 637, startPoint y: 205, endPoint x: 615, endPoint y: 208, distance: 21.8
click at [637, 205] on input "False" at bounding box center [637, 207] width 9 height 7
radio input "true"
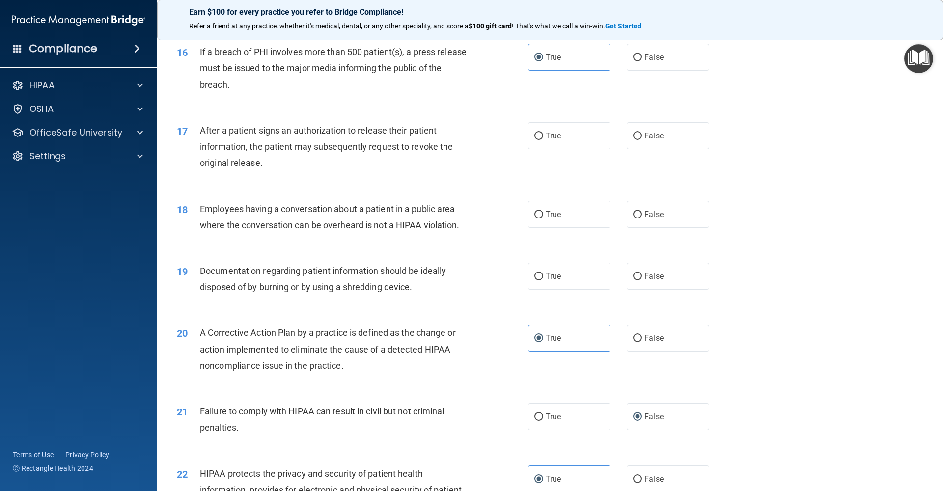
scroll to position [1086, 0]
click at [549, 131] on span "True" at bounding box center [553, 135] width 15 height 9
click at [543, 132] on input "True" at bounding box center [538, 135] width 9 height 7
radio input "true"
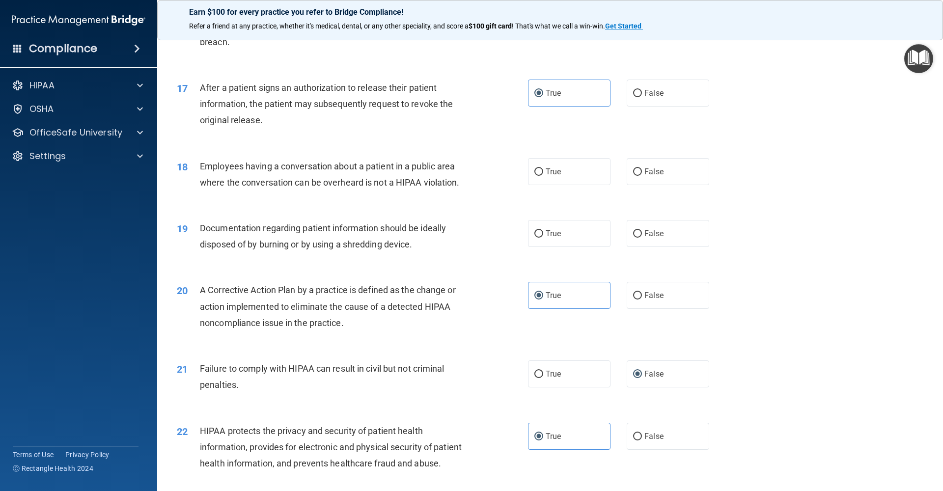
scroll to position [1132, 0]
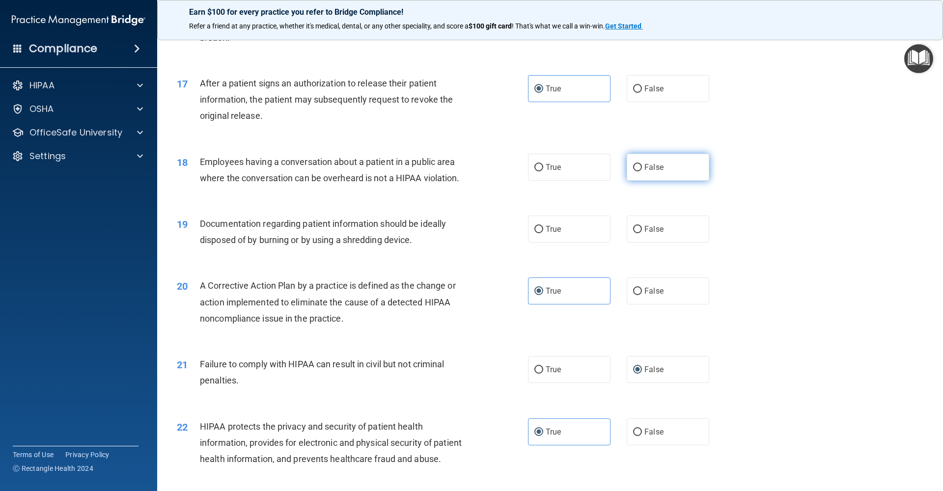
click at [635, 164] on input "False" at bounding box center [637, 167] width 9 height 7
radio input "true"
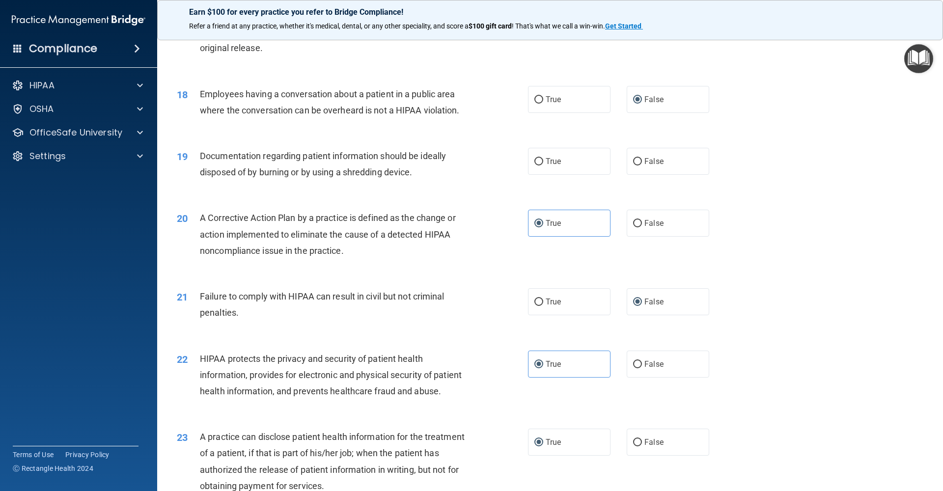
scroll to position [1201, 0]
click at [568, 158] on label "True" at bounding box center [569, 160] width 82 height 27
click at [543, 158] on input "True" at bounding box center [538, 161] width 9 height 7
radio input "true"
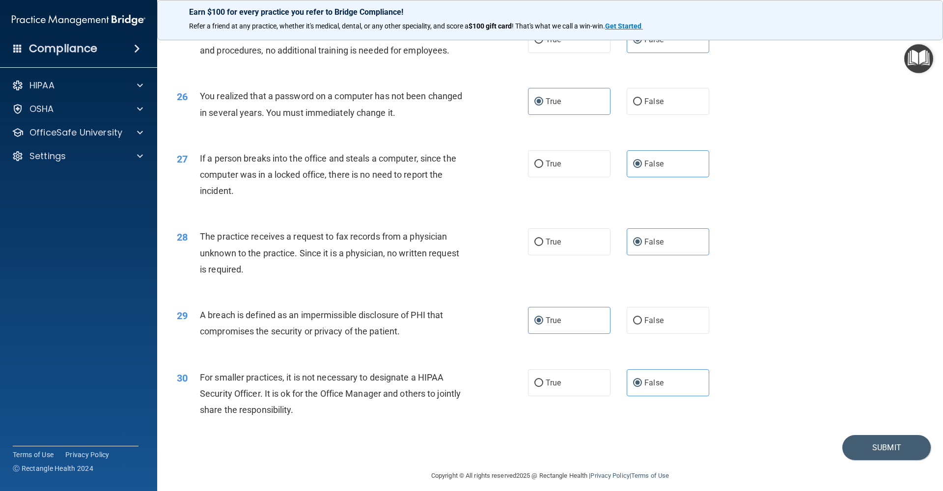
scroll to position [1792, 0]
click at [884, 444] on button "Submit" at bounding box center [886, 448] width 88 height 25
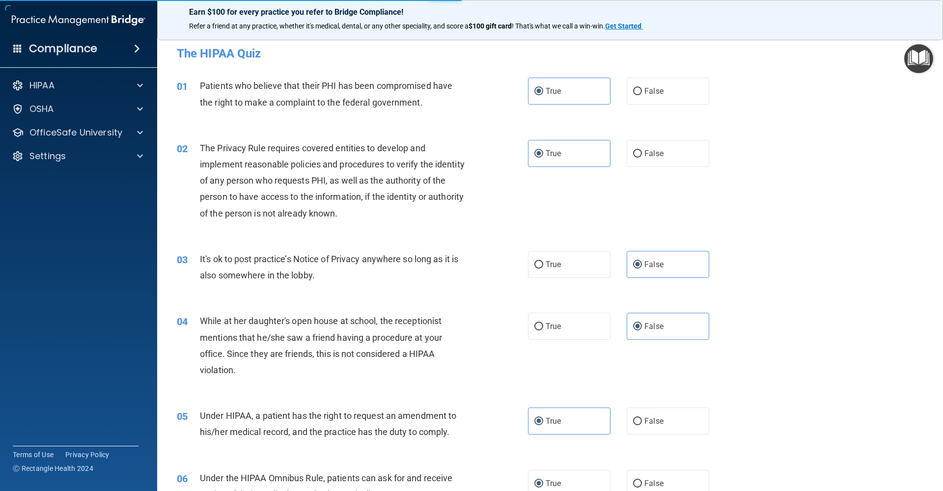
scroll to position [0, 0]
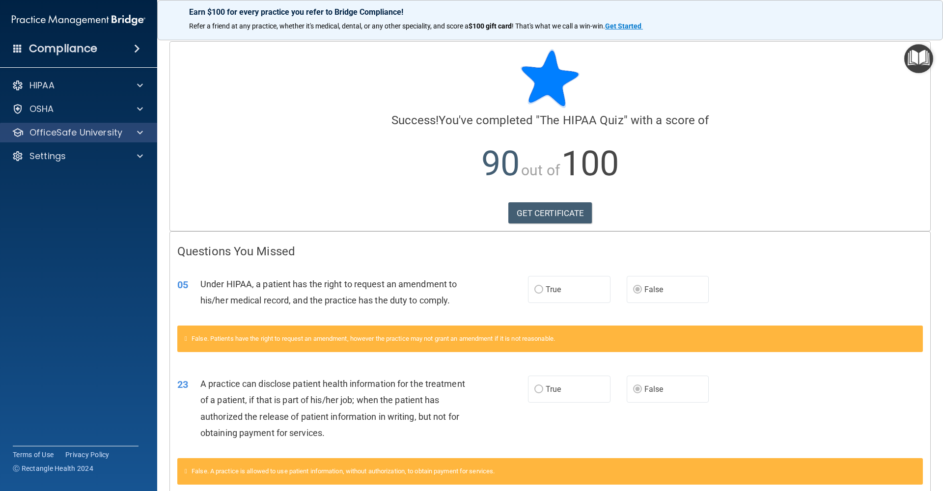
click at [92, 137] on p "OfficeSafe University" at bounding box center [75, 133] width 93 height 12
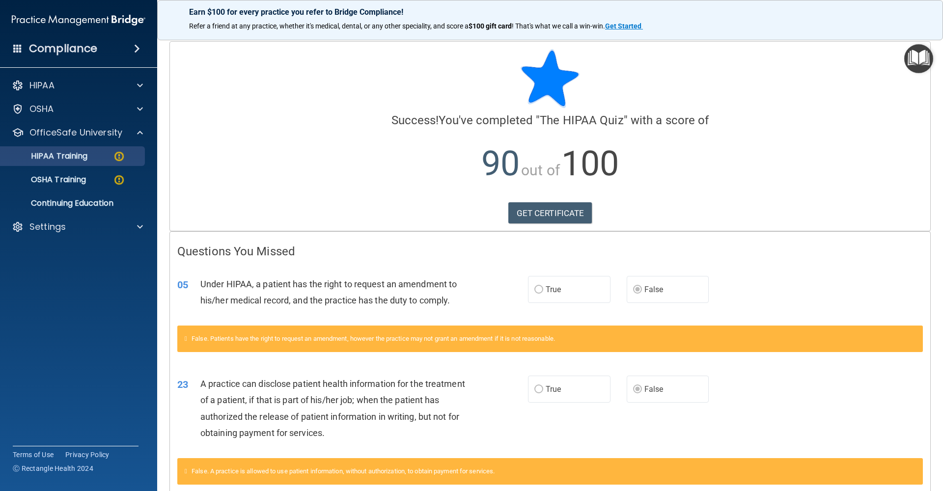
click at [76, 152] on p "HIPAA Training" at bounding box center [46, 156] width 81 height 10
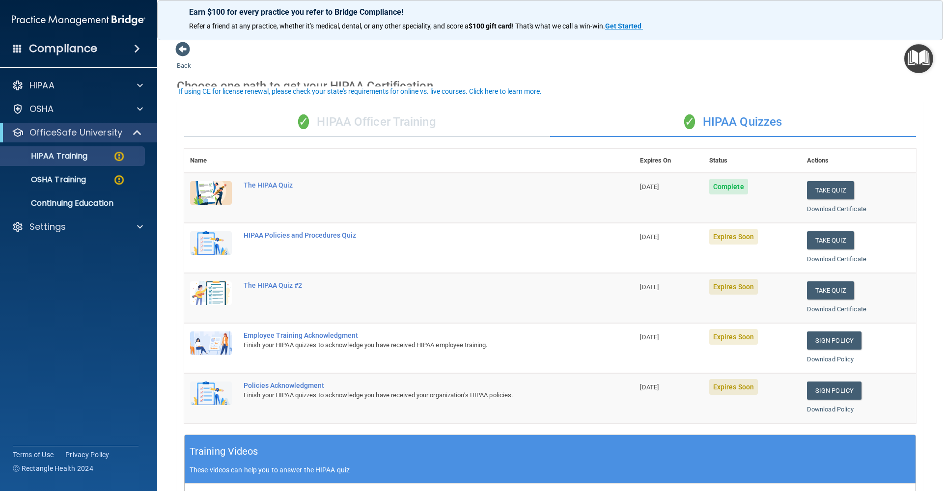
scroll to position [20, 0]
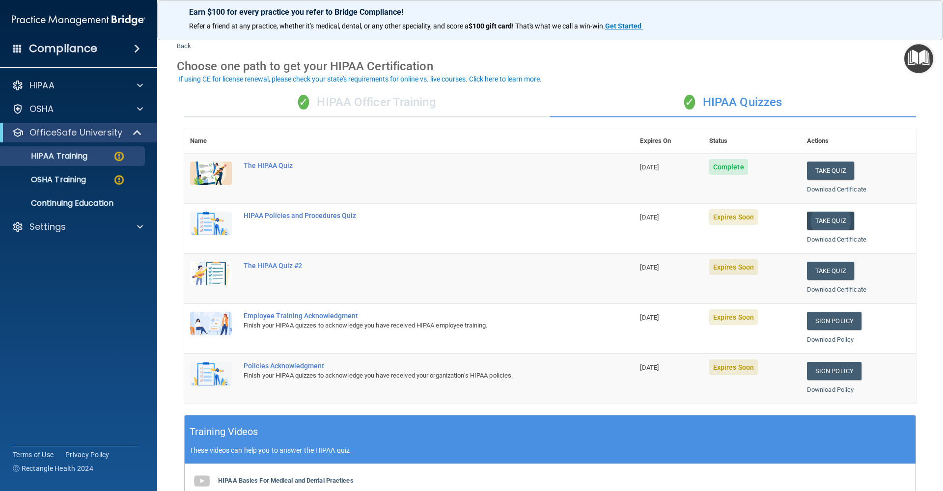
click at [834, 219] on button "Take Quiz" at bounding box center [830, 221] width 47 height 18
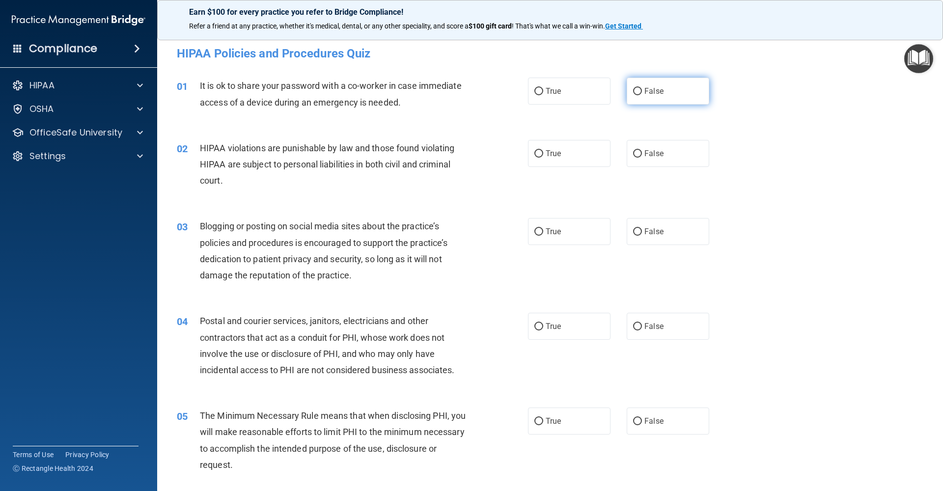
click at [643, 90] on label "False" at bounding box center [668, 91] width 82 height 27
click at [642, 90] on input "False" at bounding box center [637, 91] width 9 height 7
radio input "true"
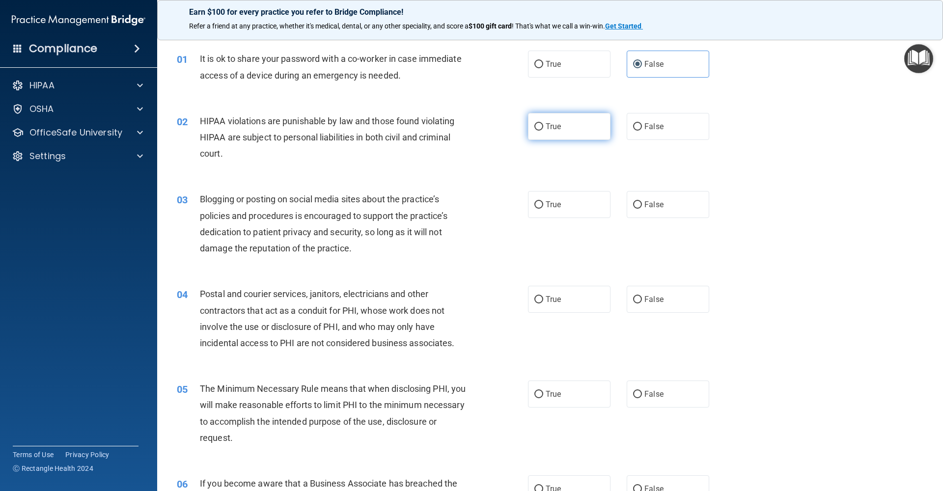
click at [556, 126] on span "True" at bounding box center [553, 126] width 15 height 9
click at [543, 126] on input "True" at bounding box center [538, 126] width 9 height 7
radio input "true"
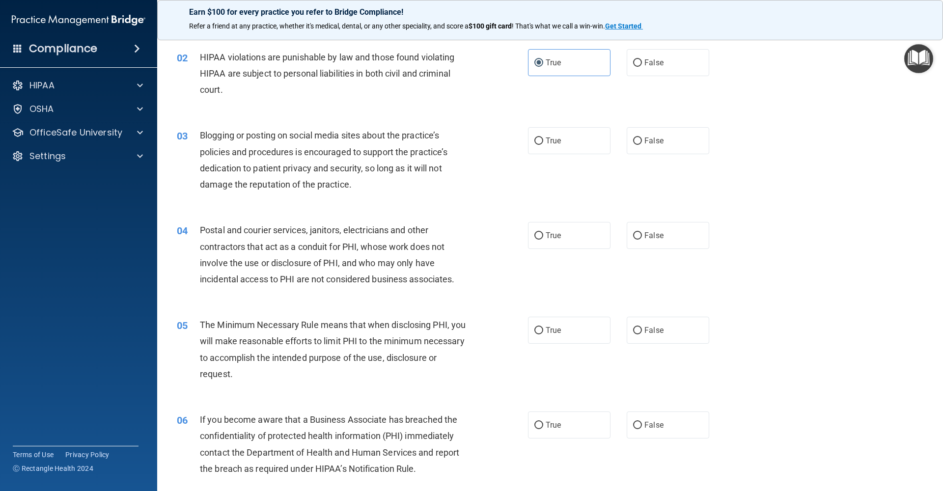
scroll to position [94, 0]
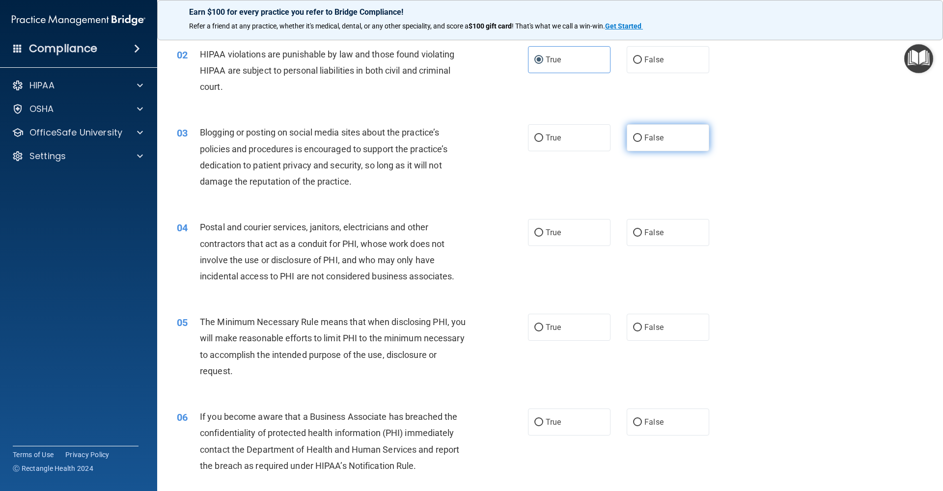
click at [641, 137] on input "False" at bounding box center [637, 138] width 9 height 7
radio input "true"
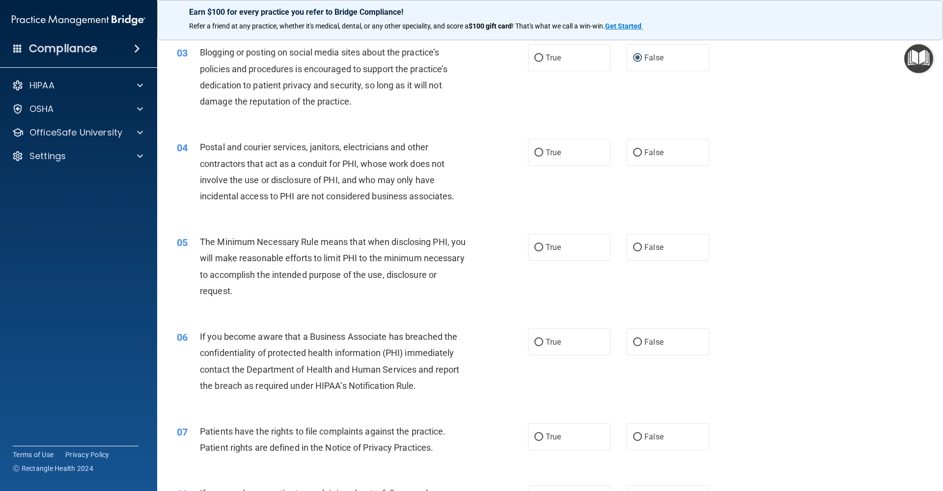
scroll to position [183, 0]
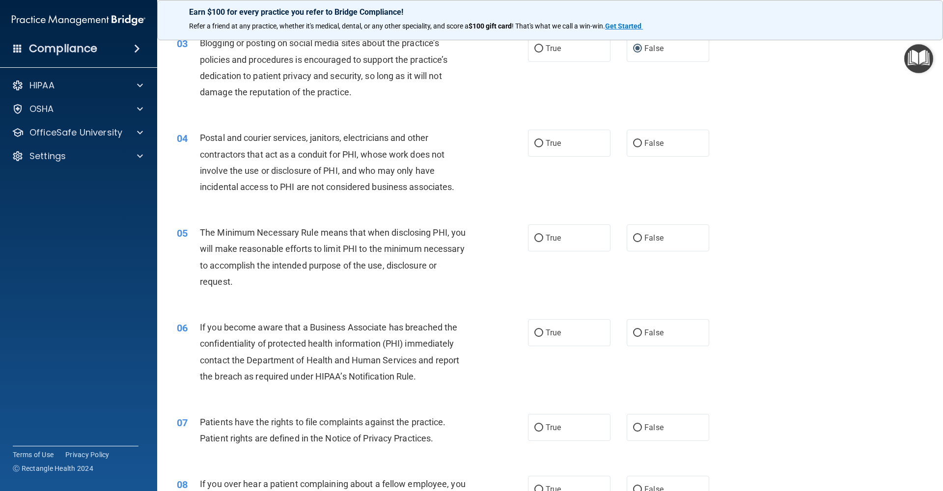
drag, startPoint x: 652, startPoint y: 141, endPoint x: 306, endPoint y: 219, distance: 354.7
click at [652, 141] on span "False" at bounding box center [653, 142] width 19 height 9
click at [642, 141] on input "False" at bounding box center [637, 143] width 9 height 7
radio input "true"
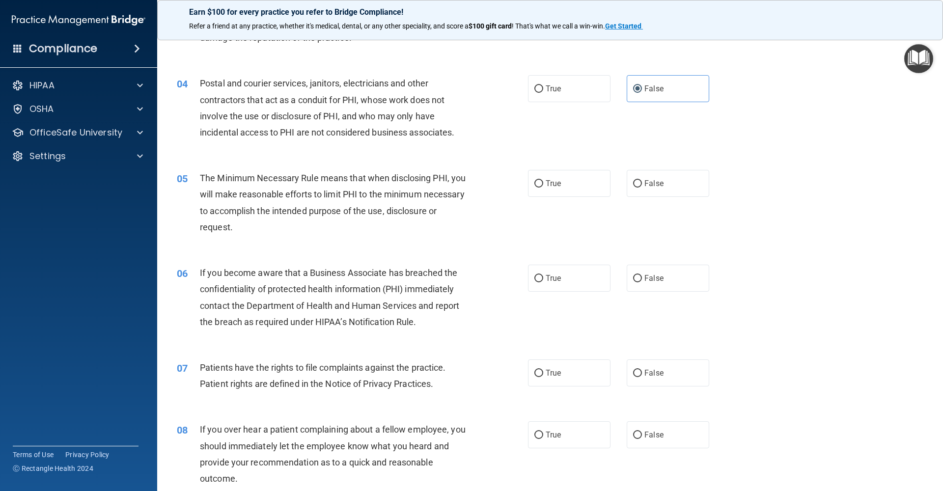
scroll to position [255, 0]
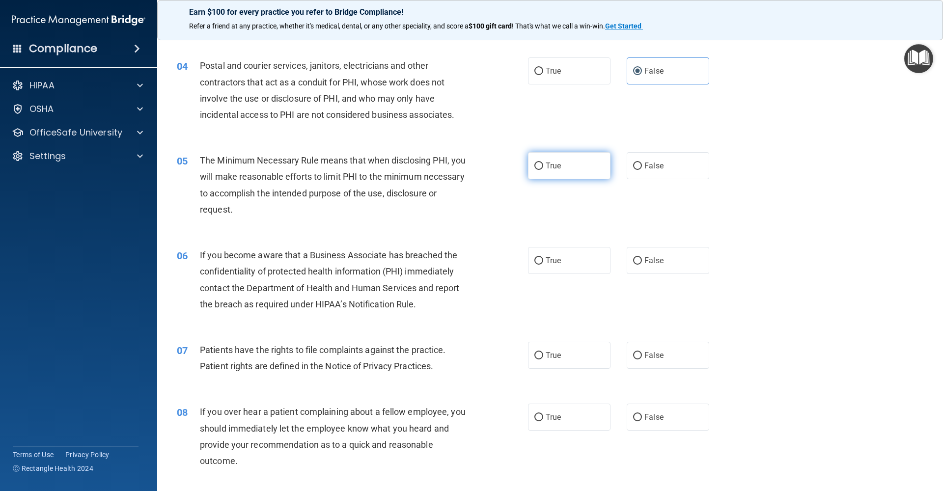
click at [556, 166] on span "True" at bounding box center [553, 165] width 15 height 9
click at [543, 166] on input "True" at bounding box center [538, 166] width 9 height 7
radio input "true"
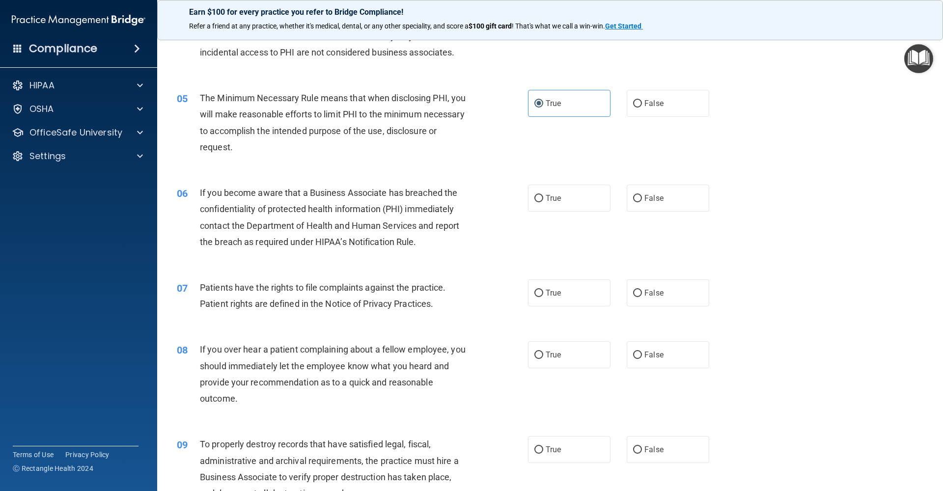
scroll to position [361, 0]
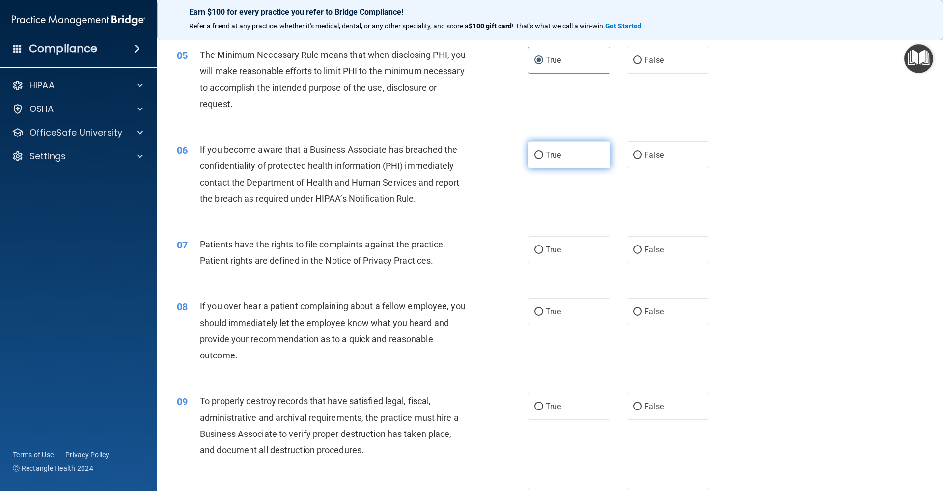
click at [549, 161] on label "True" at bounding box center [569, 154] width 82 height 27
click at [543, 159] on input "True" at bounding box center [538, 155] width 9 height 7
radio input "true"
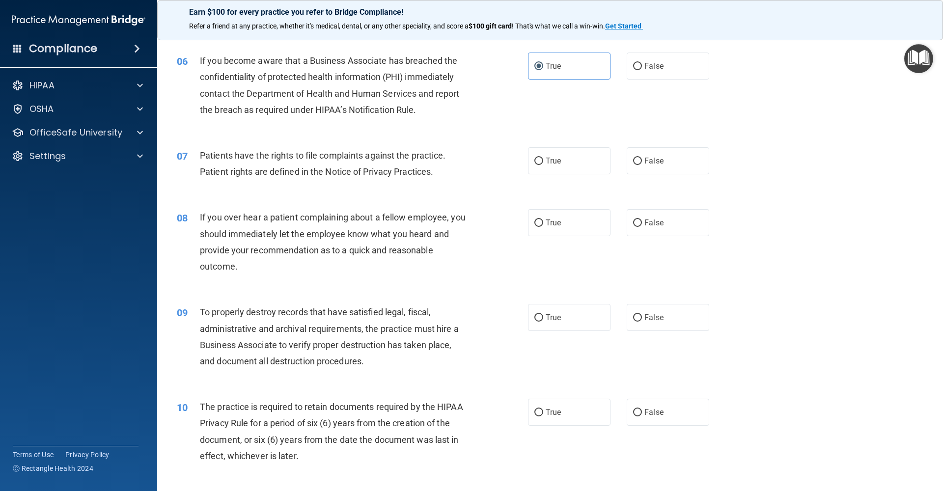
scroll to position [467, 0]
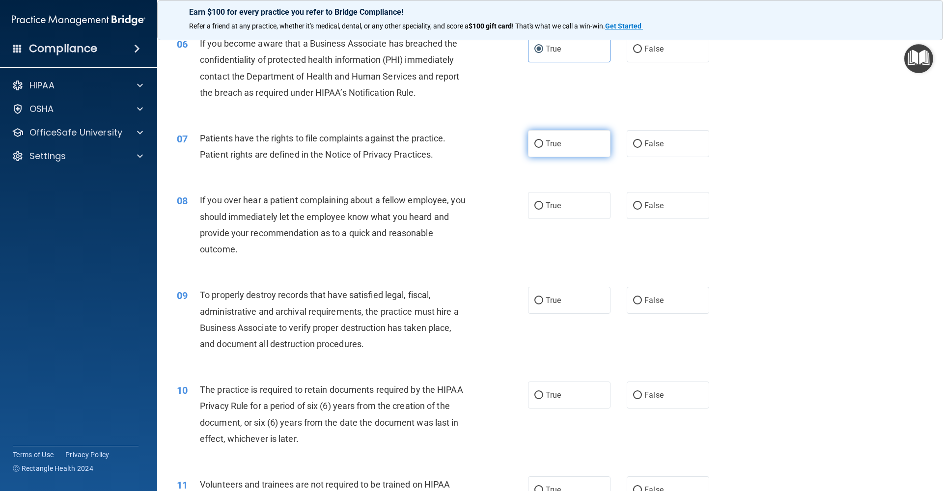
click at [582, 144] on label "True" at bounding box center [569, 143] width 82 height 27
click at [543, 144] on input "True" at bounding box center [538, 143] width 9 height 7
radio input "true"
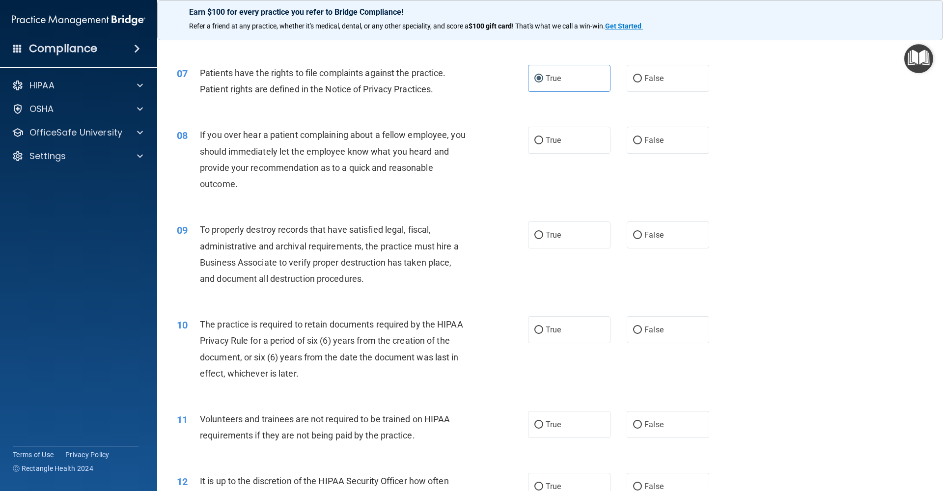
scroll to position [535, 0]
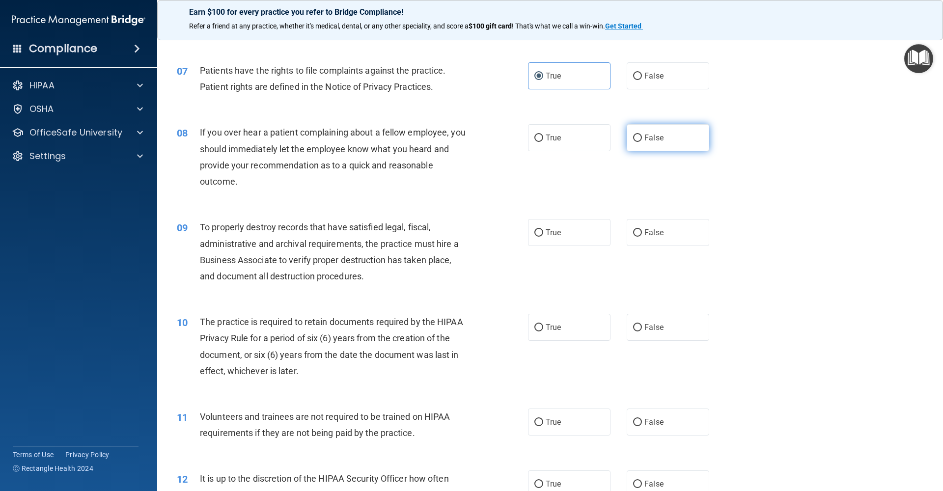
click at [647, 135] on span "False" at bounding box center [653, 137] width 19 height 9
click at [642, 135] on input "False" at bounding box center [637, 138] width 9 height 7
radio input "true"
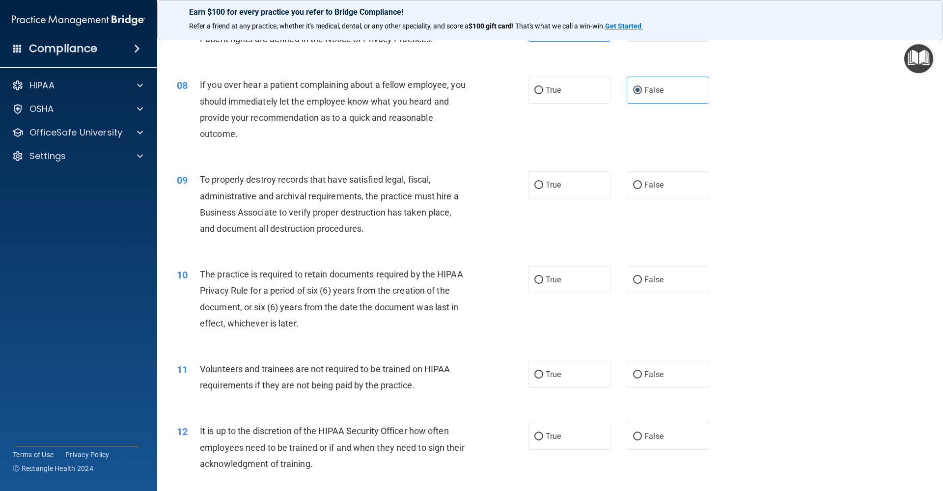
scroll to position [596, 0]
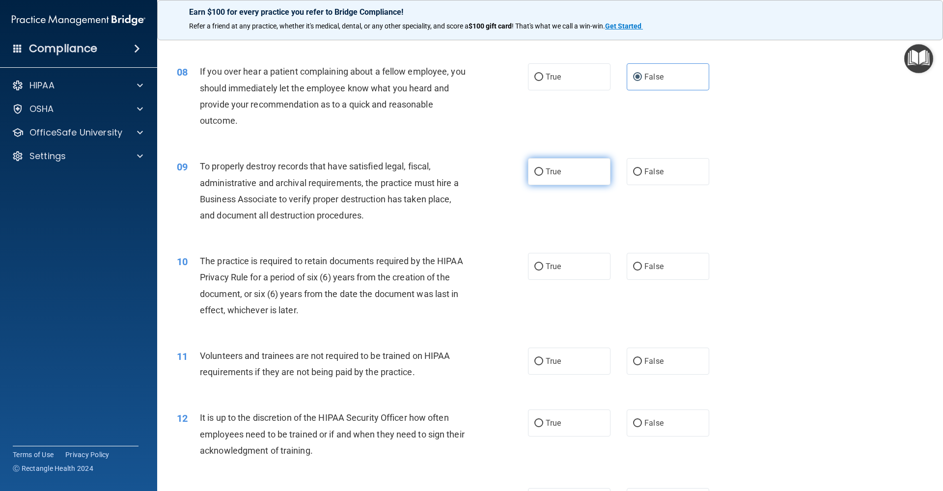
click at [535, 172] on input "True" at bounding box center [538, 171] width 9 height 7
radio input "true"
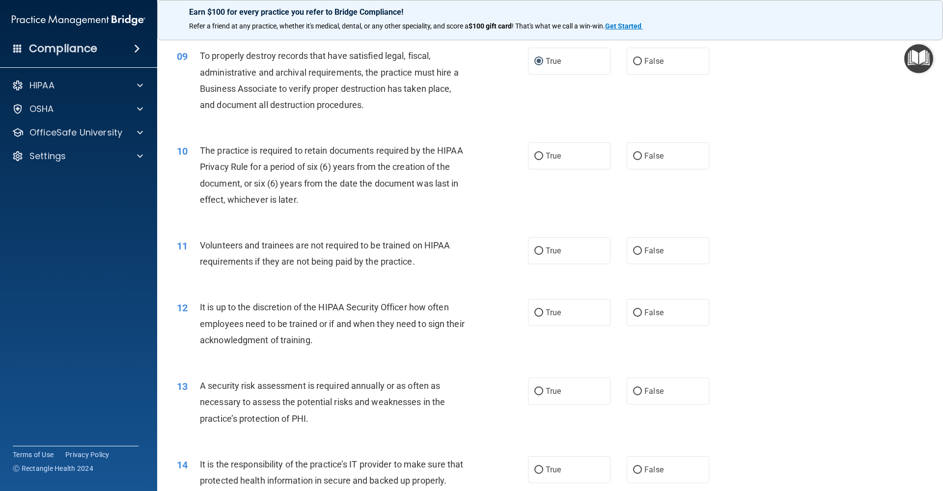
scroll to position [720, 0]
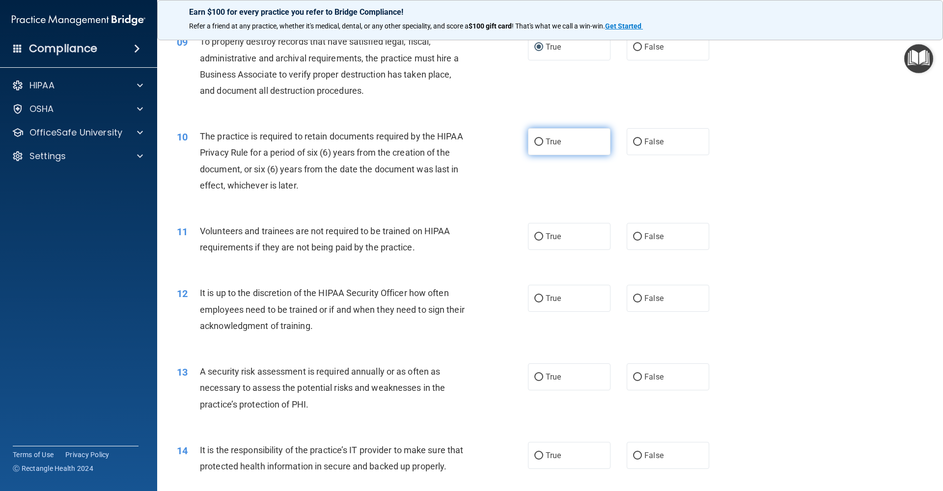
click at [550, 141] on span "True" at bounding box center [553, 141] width 15 height 9
click at [543, 141] on input "True" at bounding box center [538, 141] width 9 height 7
radio input "true"
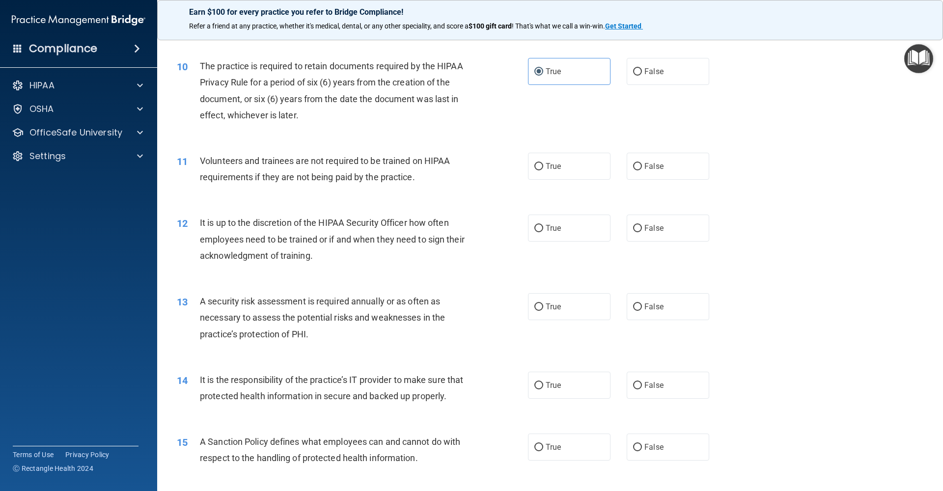
scroll to position [792, 0]
drag, startPoint x: 651, startPoint y: 165, endPoint x: 539, endPoint y: 192, distance: 115.8
click at [651, 165] on span "False" at bounding box center [653, 165] width 19 height 9
click at [642, 165] on input "False" at bounding box center [637, 165] width 9 height 7
radio input "true"
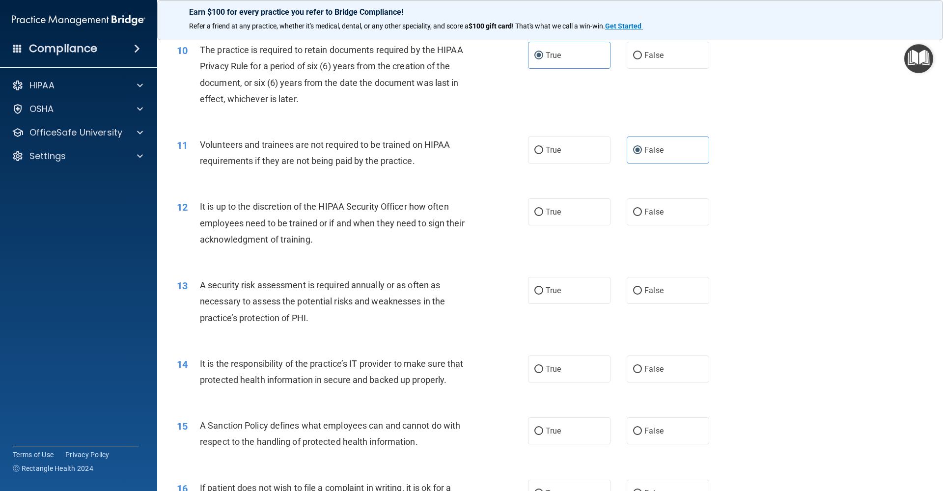
scroll to position [839, 0]
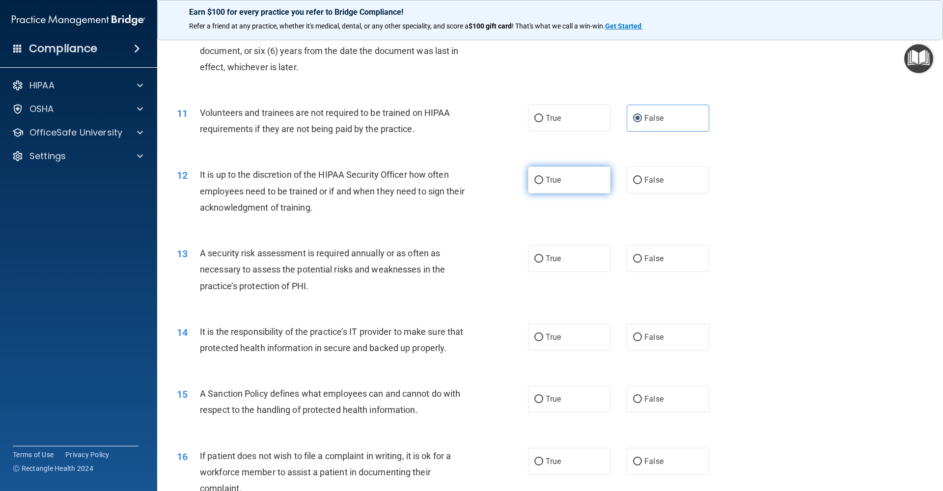
click at [582, 180] on label "True" at bounding box center [569, 179] width 82 height 27
click at [543, 180] on input "True" at bounding box center [538, 180] width 9 height 7
radio input "true"
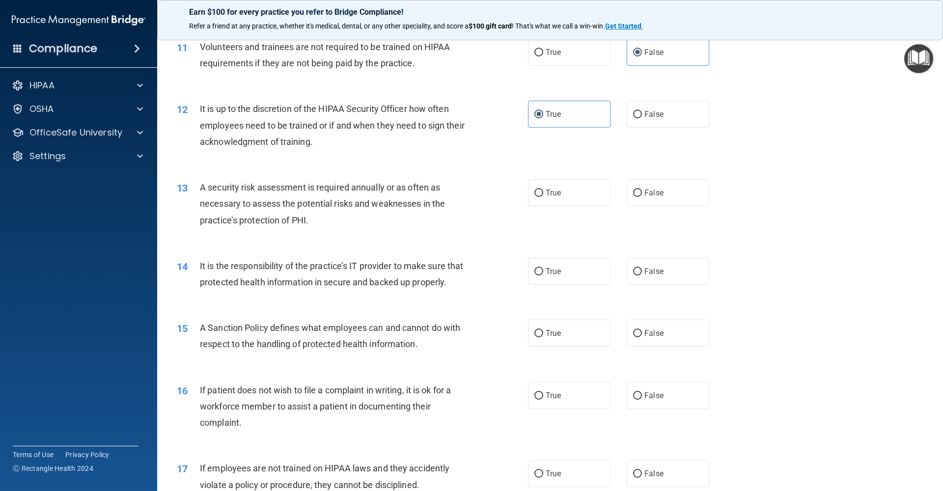
scroll to position [928, 0]
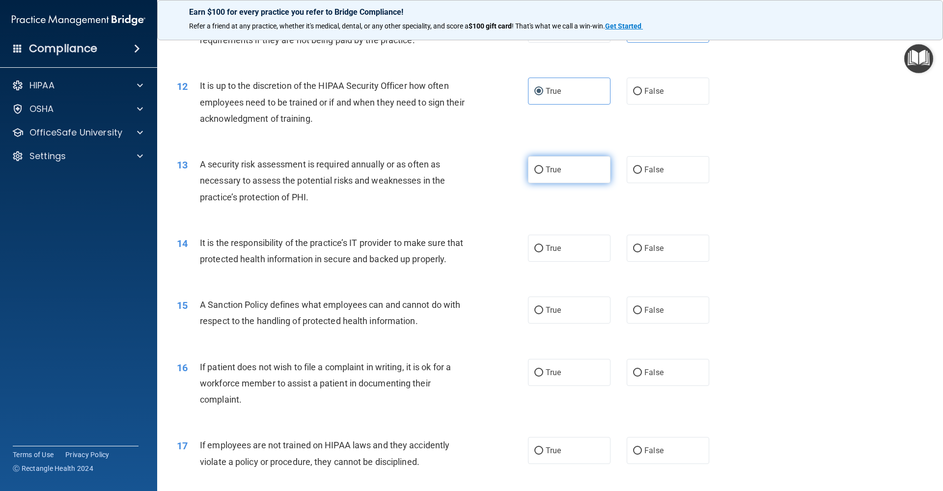
click at [563, 166] on label "True" at bounding box center [569, 169] width 82 height 27
click at [543, 166] on input "True" at bounding box center [538, 169] width 9 height 7
radio input "true"
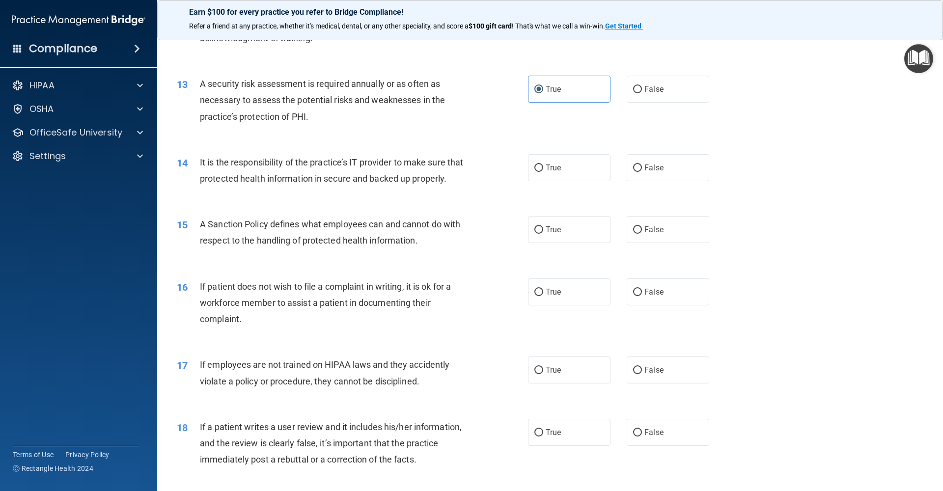
scroll to position [1029, 0]
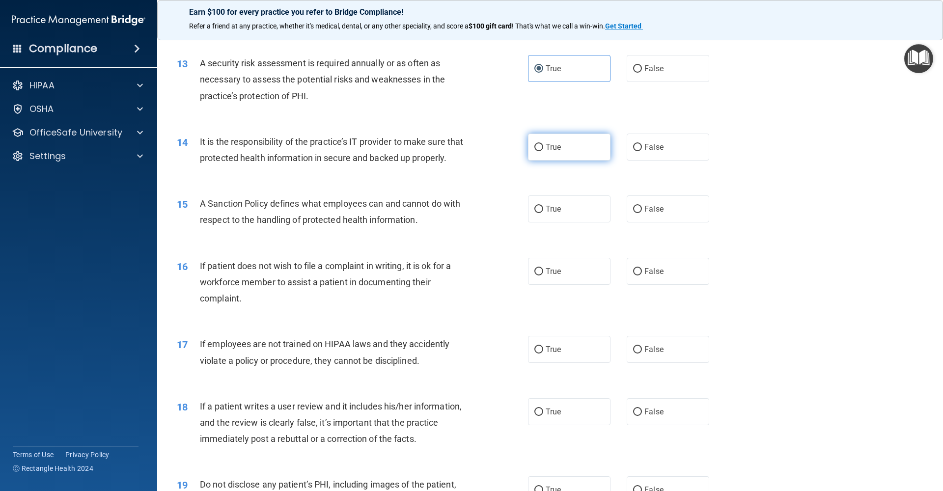
click at [564, 152] on label "True" at bounding box center [569, 147] width 82 height 27
click at [543, 151] on input "True" at bounding box center [538, 147] width 9 height 7
radio input "true"
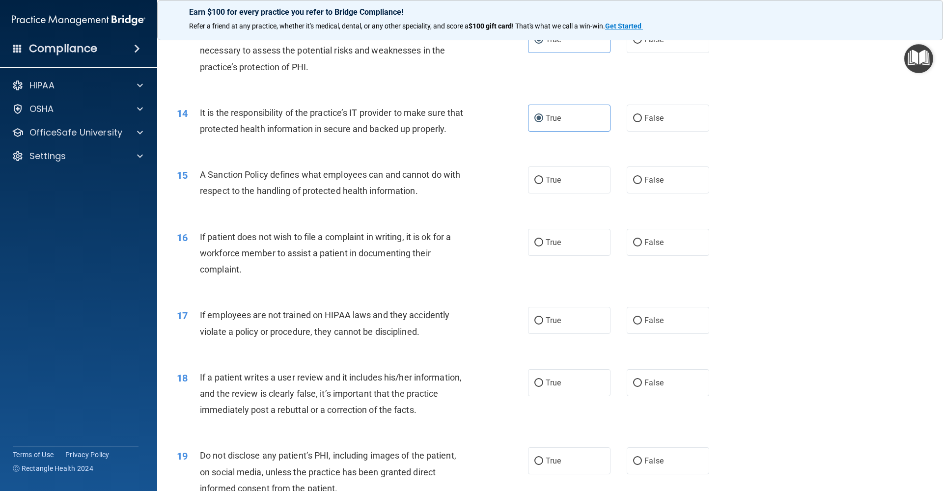
scroll to position [1065, 0]
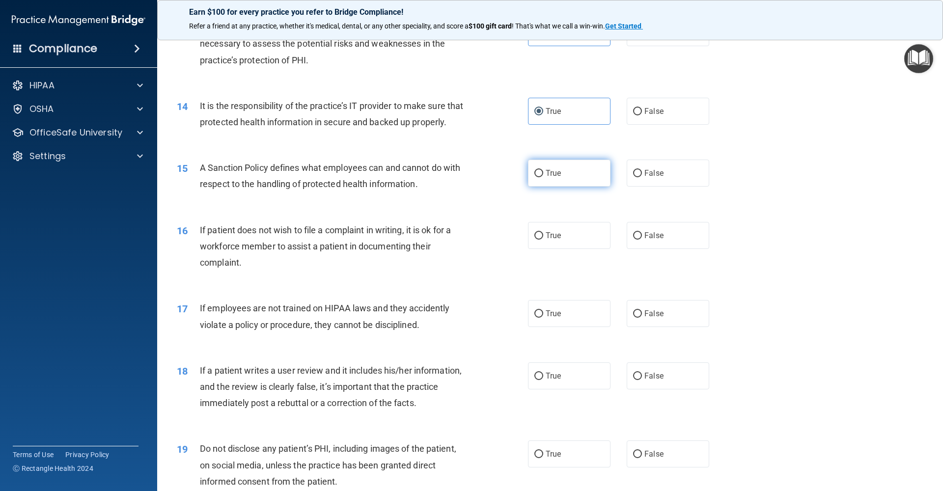
drag, startPoint x: 541, startPoint y: 171, endPoint x: 534, endPoint y: 172, distance: 6.5
click at [541, 171] on input "True" at bounding box center [538, 173] width 9 height 7
radio input "true"
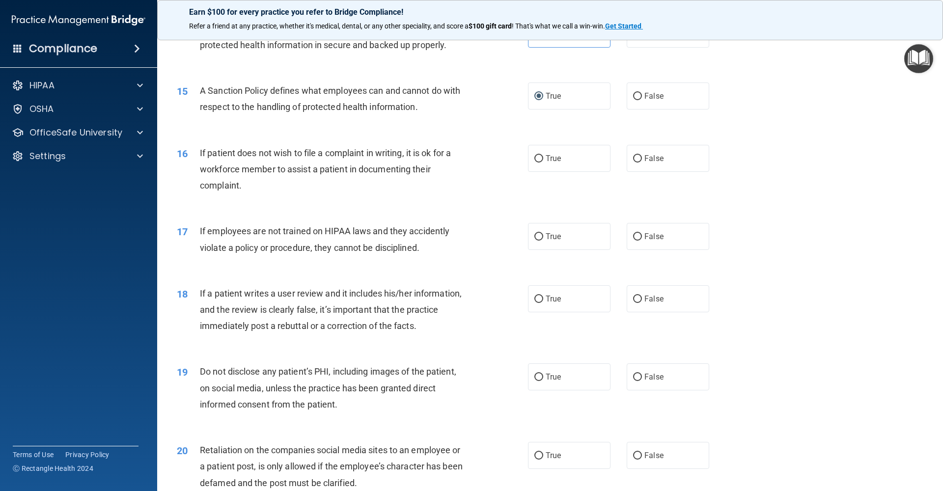
scroll to position [1155, 0]
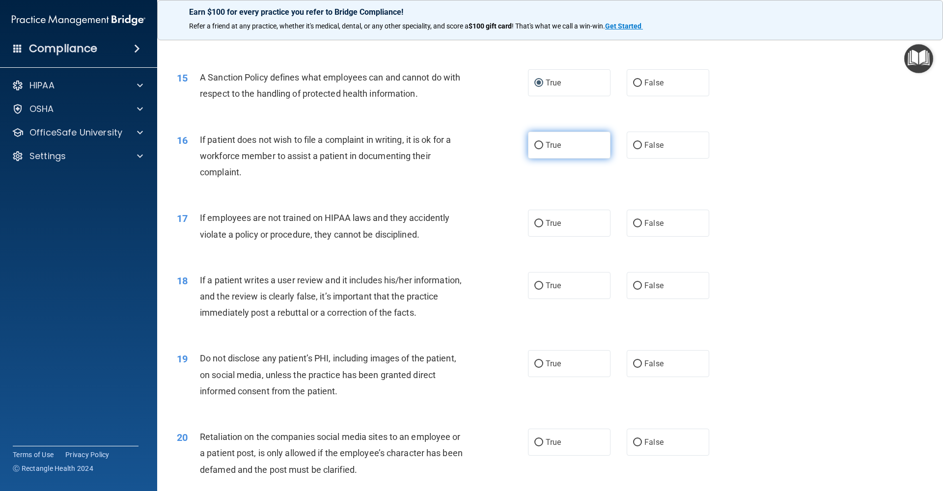
drag, startPoint x: 505, startPoint y: 140, endPoint x: 546, endPoint y: 141, distance: 40.8
click at [510, 141] on div "16 If patient does not wish to file a complaint in writing, it is ok for a work…" at bounding box center [352, 159] width 381 height 54
click at [550, 141] on span "True" at bounding box center [553, 144] width 15 height 9
click at [543, 142] on input "True" at bounding box center [538, 145] width 9 height 7
radio input "true"
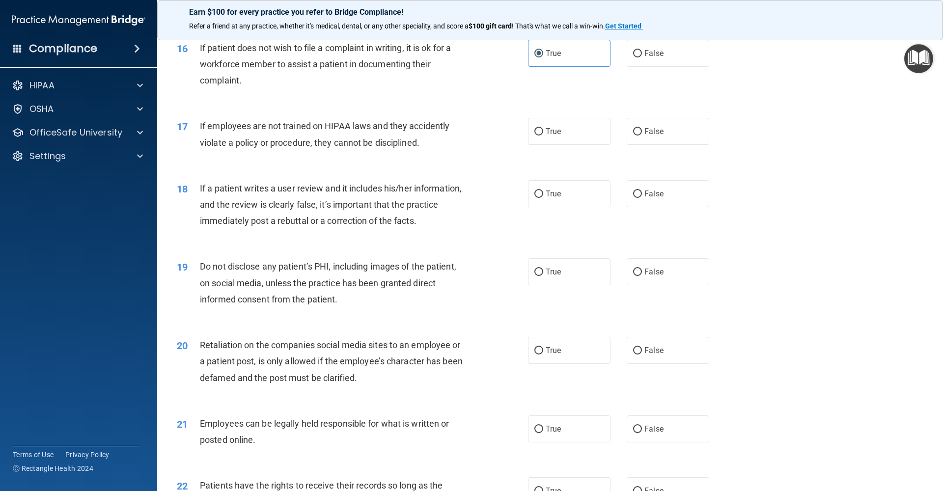
scroll to position [1247, 0]
click at [670, 125] on label "False" at bounding box center [668, 130] width 82 height 27
click at [642, 128] on input "False" at bounding box center [637, 131] width 9 height 7
radio input "true"
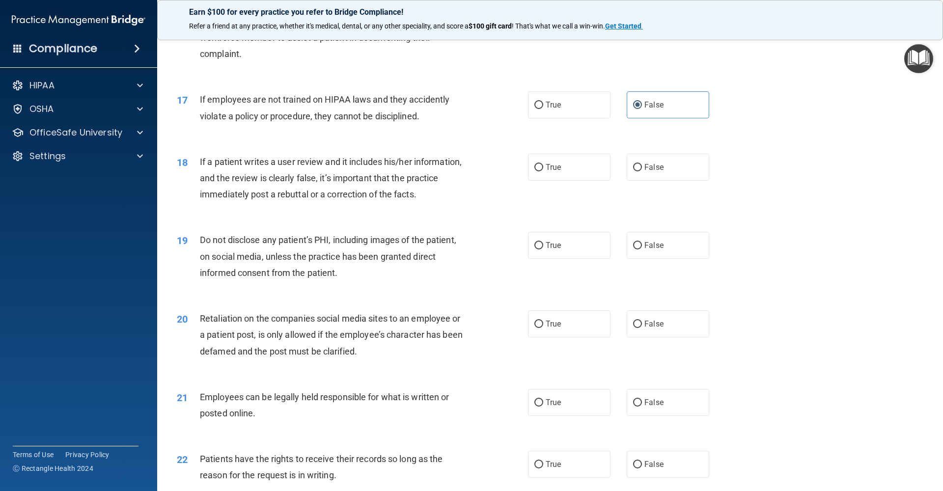
scroll to position [1283, 0]
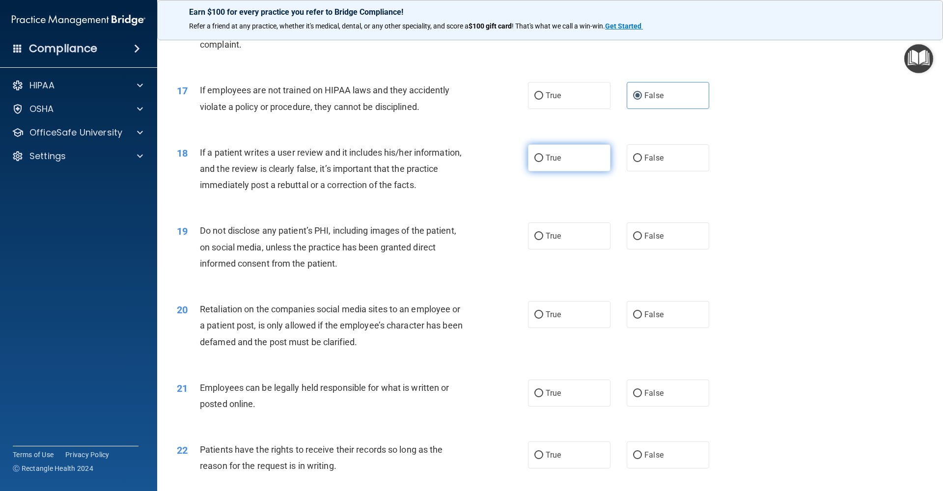
click at [531, 156] on label "True" at bounding box center [569, 157] width 82 height 27
click at [534, 156] on input "True" at bounding box center [538, 158] width 9 height 7
radio input "true"
click at [635, 160] on label "False" at bounding box center [668, 157] width 82 height 27
click at [635, 160] on input "False" at bounding box center [637, 158] width 9 height 7
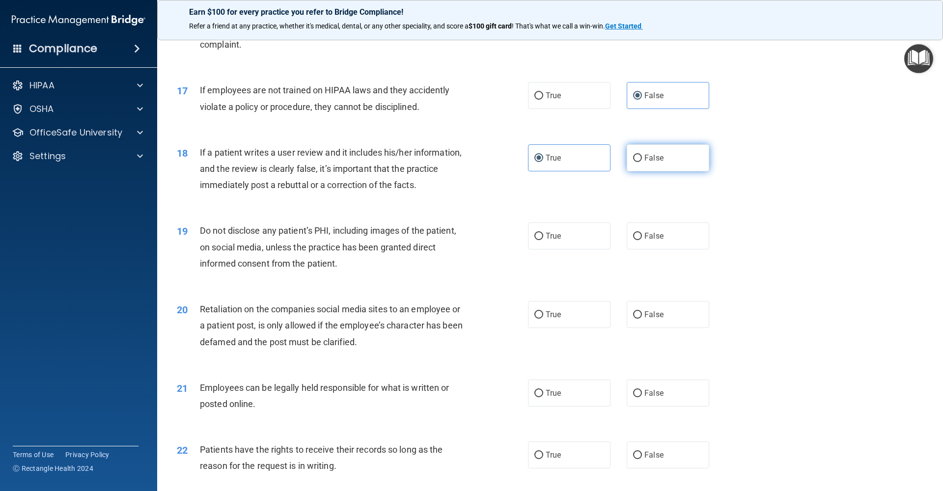
radio input "true"
radio input "false"
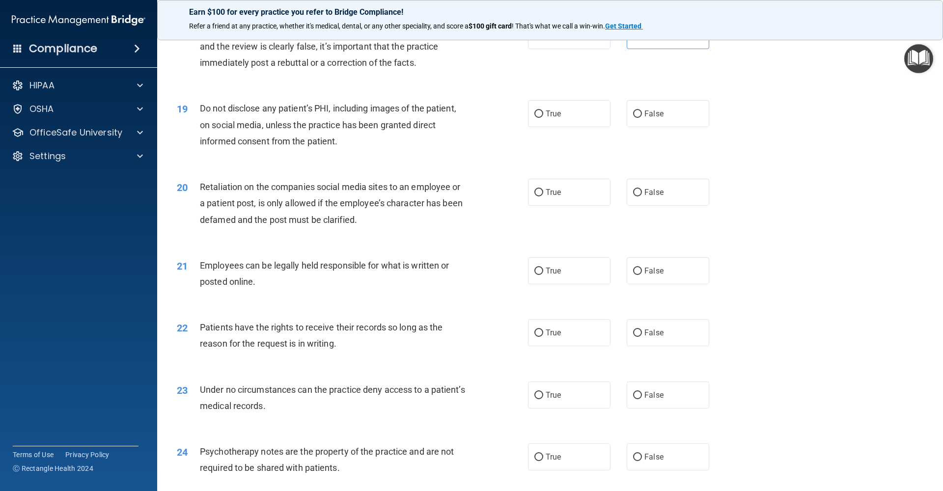
scroll to position [1407, 0]
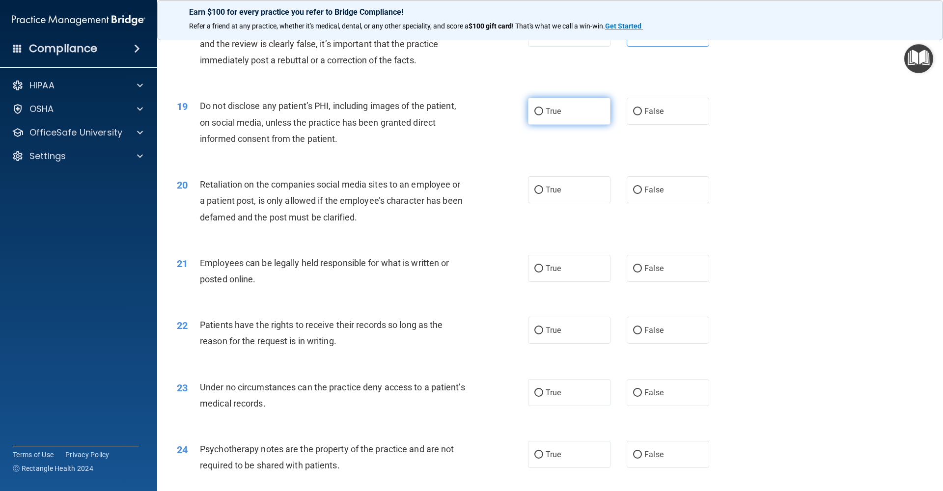
click at [556, 111] on label "True" at bounding box center [569, 111] width 82 height 27
click at [543, 111] on input "True" at bounding box center [538, 111] width 9 height 7
radio input "true"
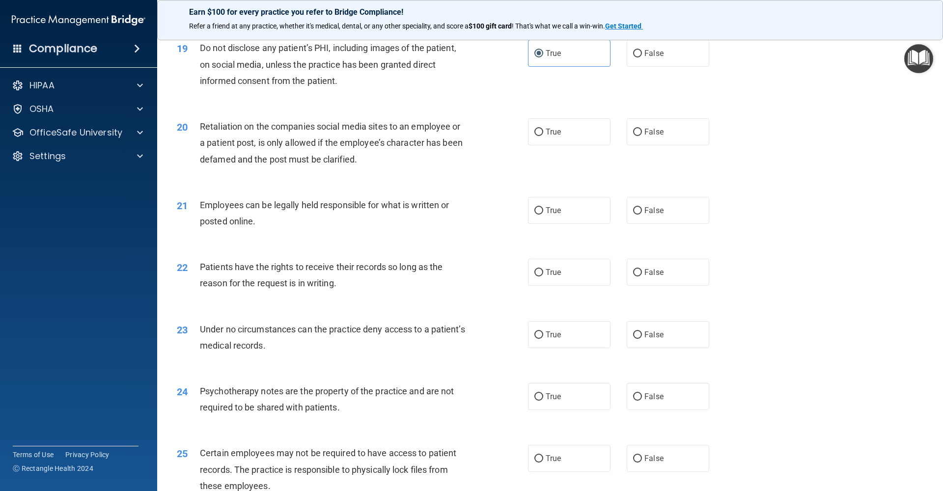
scroll to position [1474, 0]
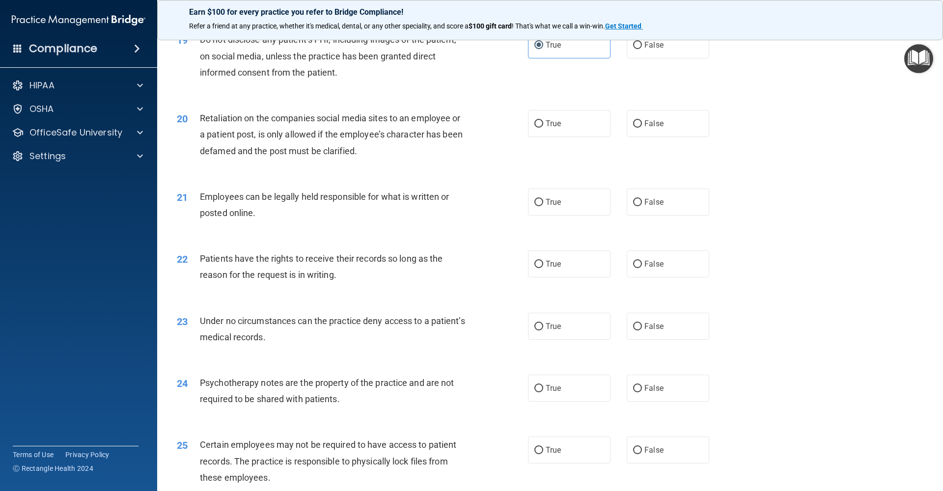
drag, startPoint x: 651, startPoint y: 119, endPoint x: 378, endPoint y: 177, distance: 278.5
click at [651, 119] on span "False" at bounding box center [653, 123] width 19 height 9
click at [642, 120] on input "False" at bounding box center [637, 123] width 9 height 7
radio input "true"
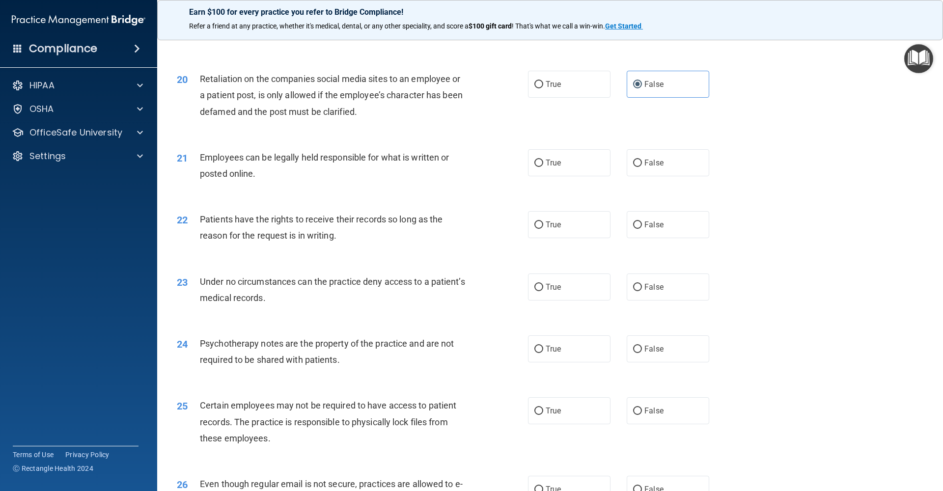
scroll to position [1516, 0]
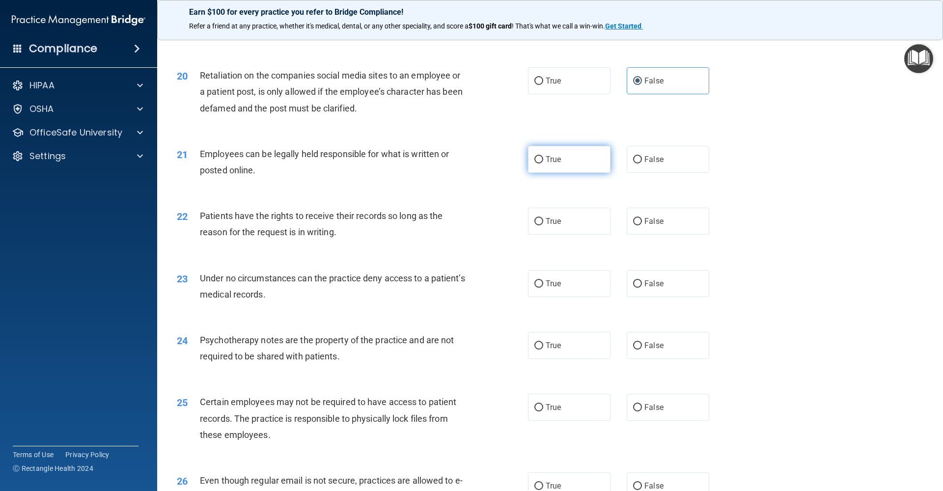
drag, startPoint x: 557, startPoint y: 156, endPoint x: 531, endPoint y: 161, distance: 26.0
click at [556, 156] on span "True" at bounding box center [553, 159] width 15 height 9
click at [543, 156] on input "True" at bounding box center [538, 159] width 9 height 7
radio input "true"
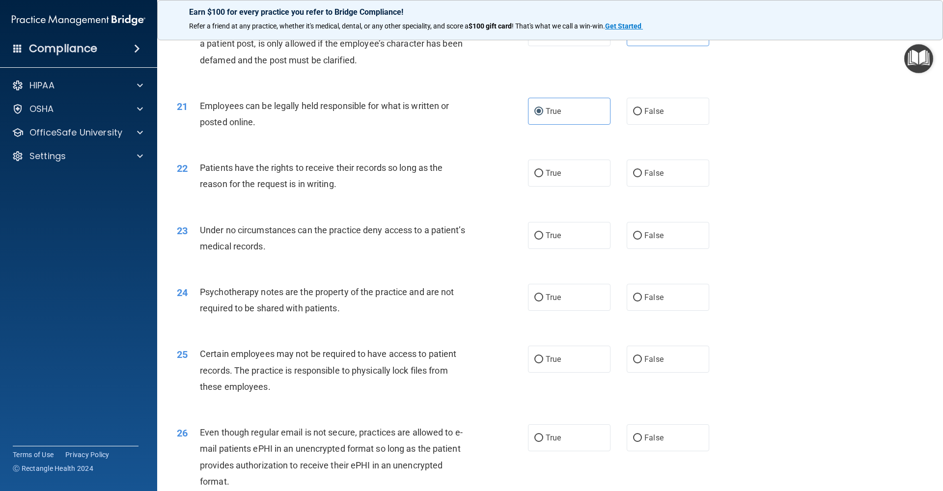
scroll to position [1566, 0]
click at [543, 167] on label "True" at bounding box center [569, 171] width 82 height 27
click at [543, 168] on input "True" at bounding box center [538, 171] width 9 height 7
radio input "true"
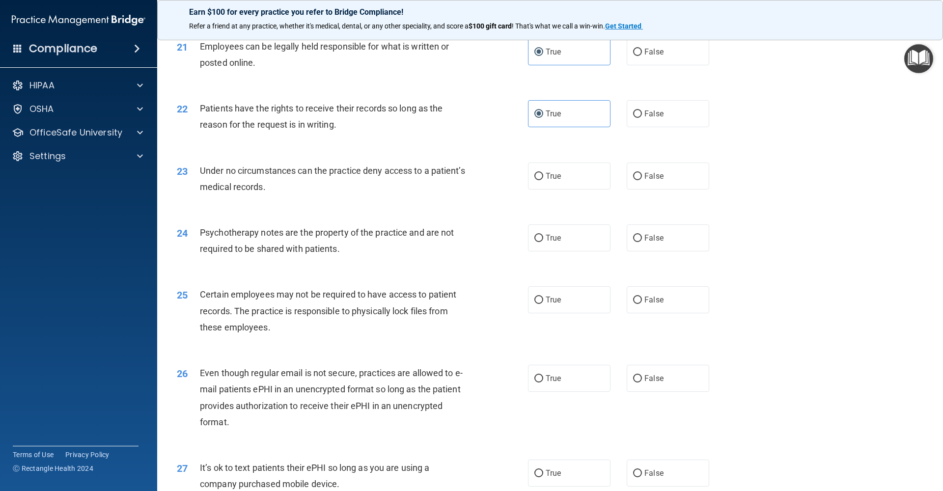
scroll to position [1633, 0]
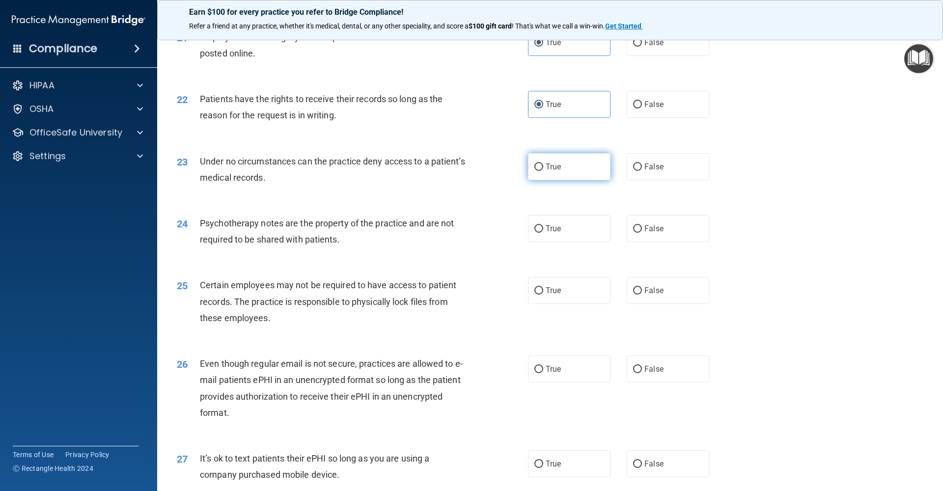
click at [539, 164] on input "True" at bounding box center [538, 167] width 9 height 7
radio input "true"
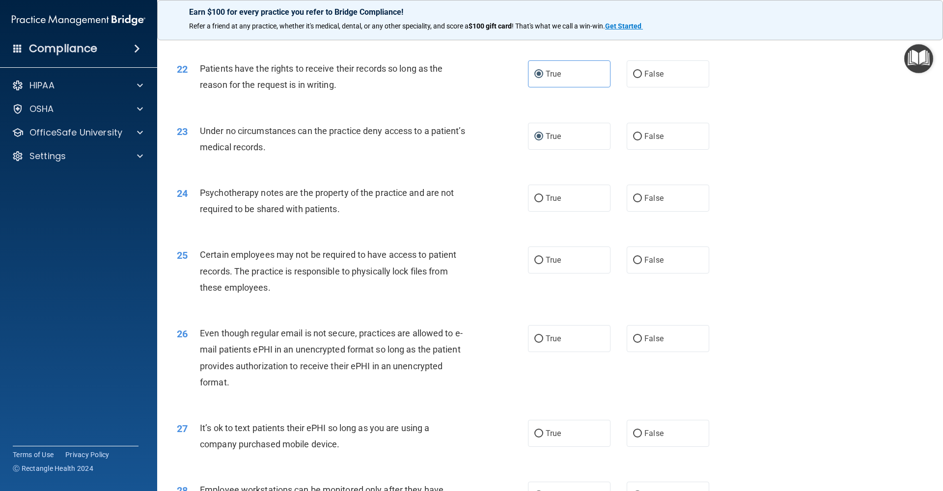
scroll to position [1678, 0]
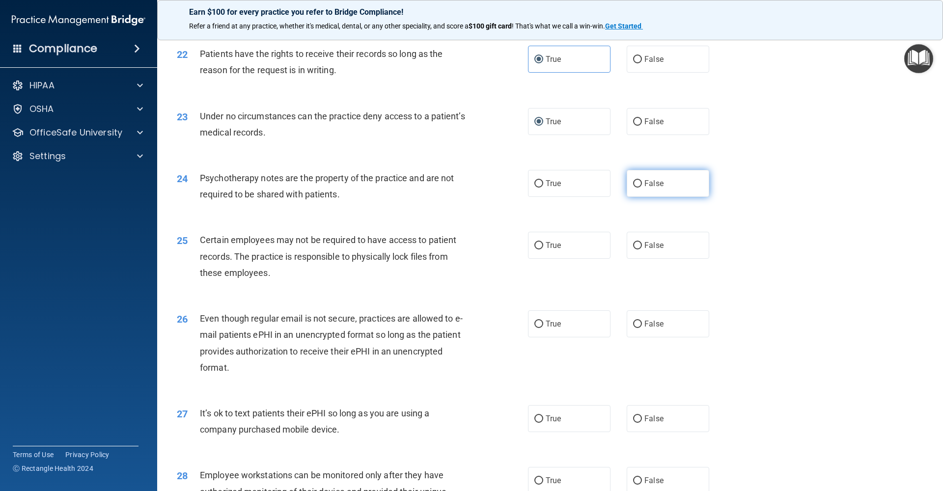
drag, startPoint x: 672, startPoint y: 177, endPoint x: 631, endPoint y: 185, distance: 42.0
click at [672, 177] on label "False" at bounding box center [668, 183] width 82 height 27
click at [642, 180] on input "False" at bounding box center [637, 183] width 9 height 7
radio input "true"
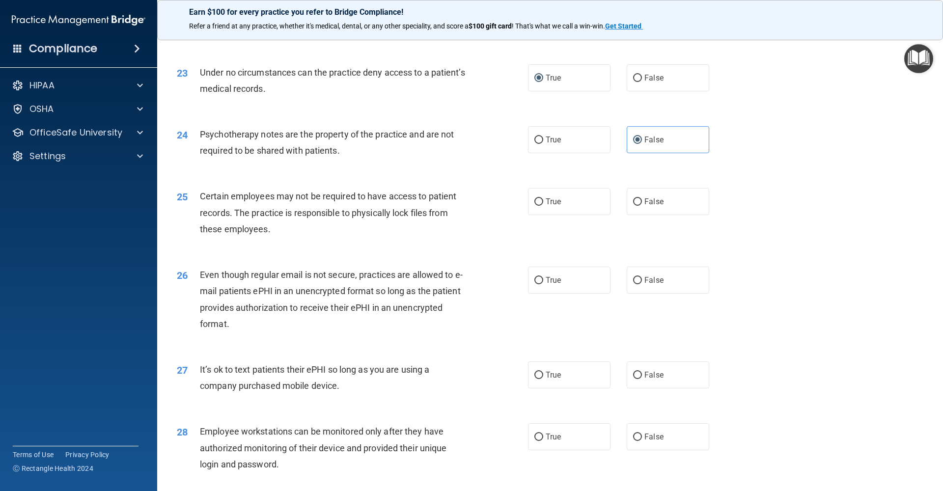
scroll to position [1741, 0]
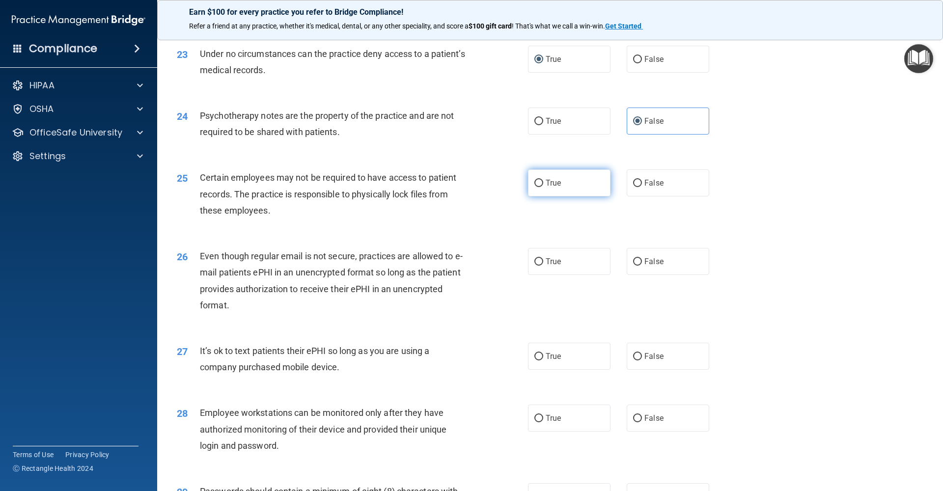
click at [554, 178] on span "True" at bounding box center [553, 182] width 15 height 9
click at [543, 180] on input "True" at bounding box center [538, 183] width 9 height 7
radio input "true"
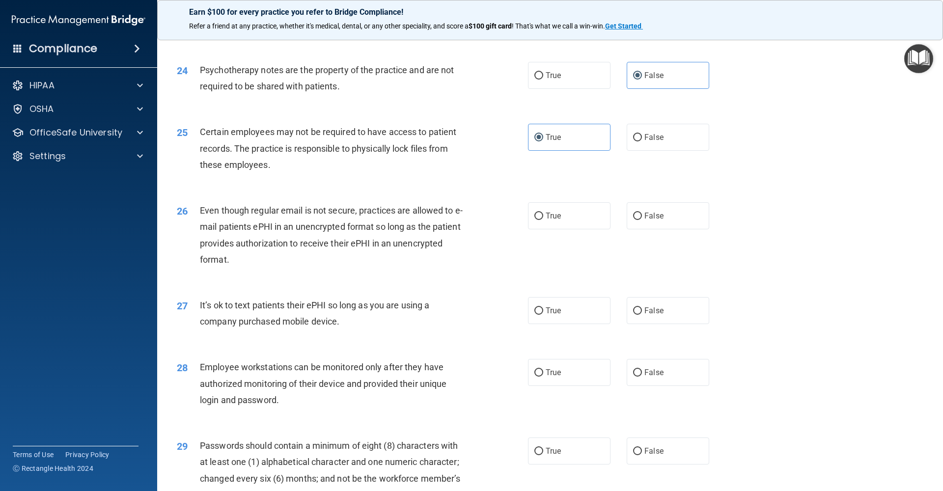
scroll to position [1821, 0]
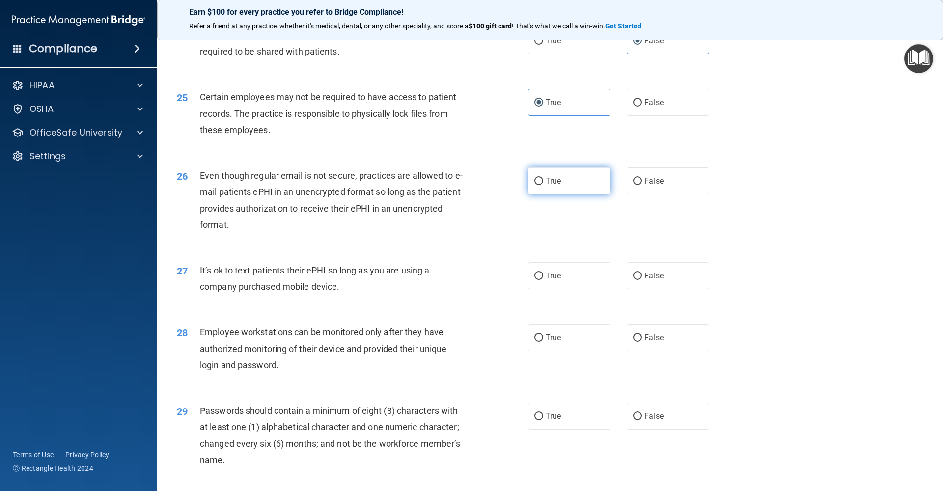
drag, startPoint x: 640, startPoint y: 175, endPoint x: 583, endPoint y: 185, distance: 57.9
click at [640, 178] on input "False" at bounding box center [637, 181] width 9 height 7
radio input "true"
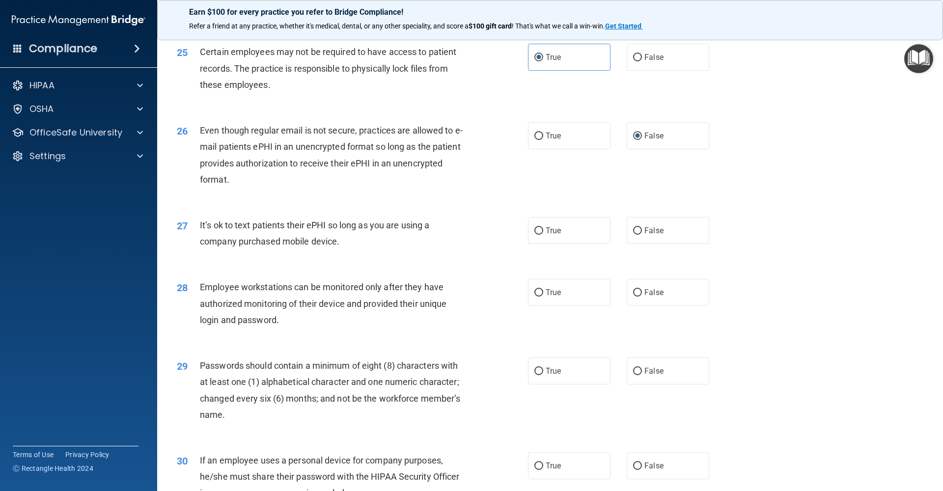
scroll to position [1877, 0]
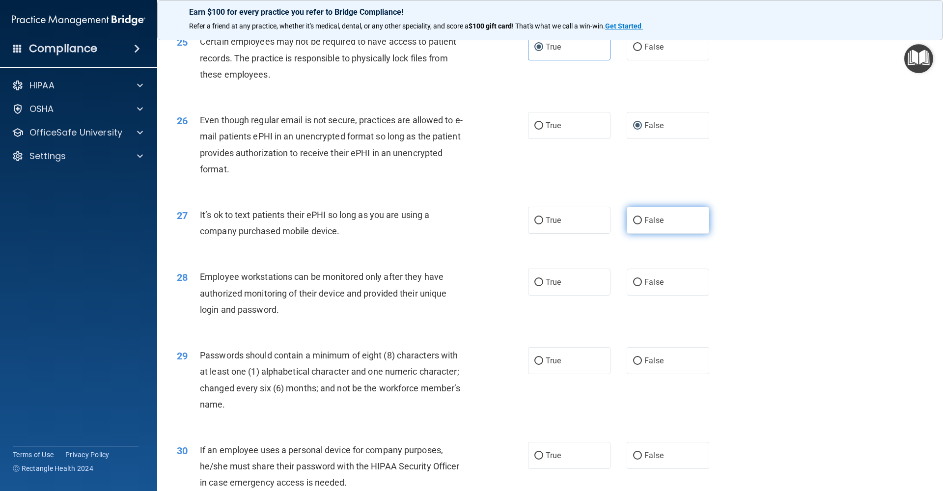
click at [663, 212] on label "False" at bounding box center [668, 220] width 82 height 27
click at [642, 217] on input "False" at bounding box center [637, 220] width 9 height 7
radio input "true"
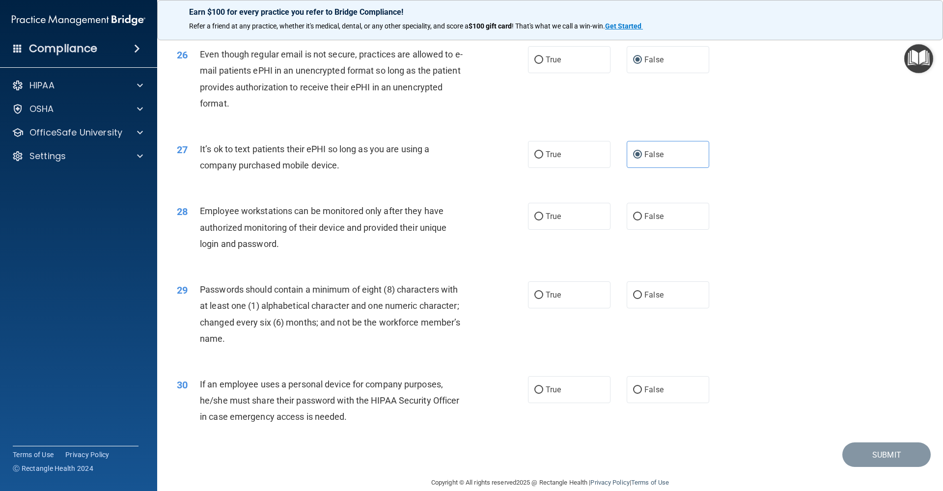
scroll to position [1948, 0]
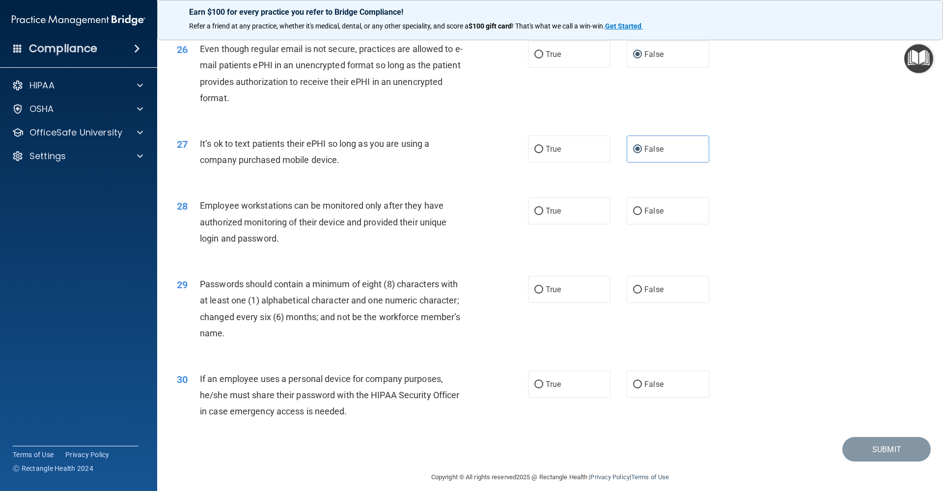
drag, startPoint x: 538, startPoint y: 206, endPoint x: 404, endPoint y: 279, distance: 153.4
click at [538, 208] on input "True" at bounding box center [538, 211] width 9 height 7
radio input "true"
click at [553, 285] on span "True" at bounding box center [553, 289] width 15 height 9
click at [543, 286] on input "True" at bounding box center [538, 289] width 9 height 7
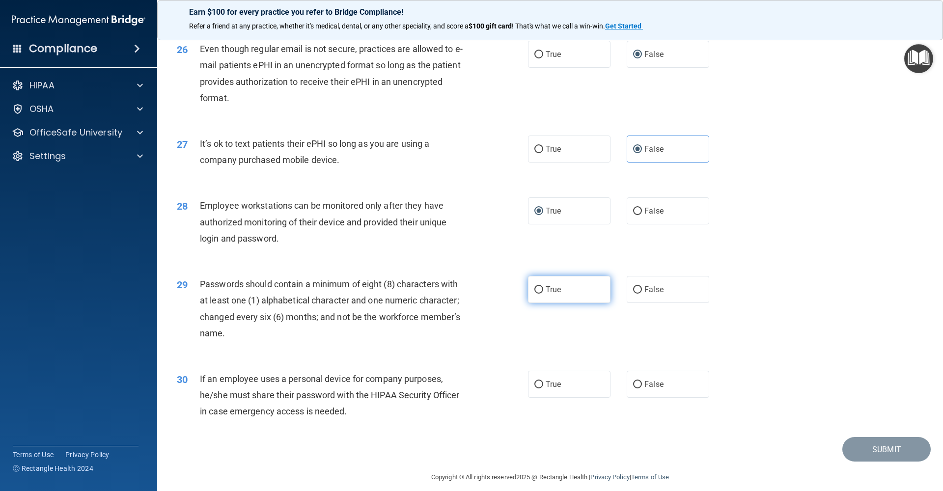
radio input "true"
click at [642, 381] on input "False" at bounding box center [637, 384] width 9 height 7
radio input "true"
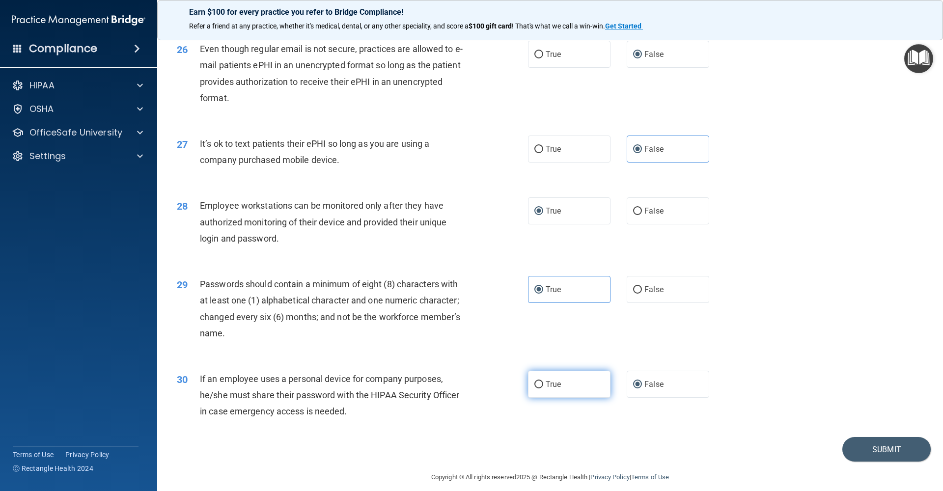
click at [555, 382] on label "True" at bounding box center [569, 384] width 82 height 27
click at [543, 382] on input "True" at bounding box center [538, 384] width 9 height 7
radio input "true"
radio input "false"
click at [670, 209] on label "False" at bounding box center [668, 210] width 82 height 27
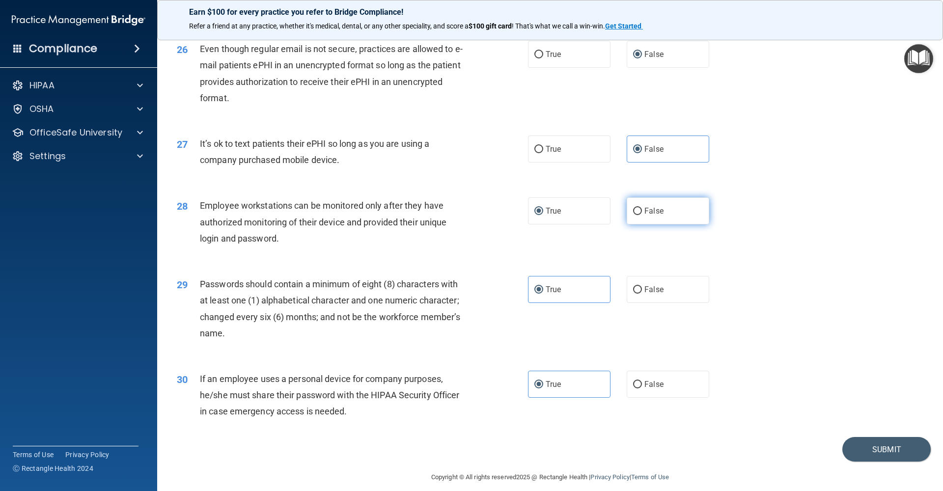
click at [642, 209] on input "False" at bounding box center [637, 211] width 9 height 7
radio input "true"
radio input "false"
click at [888, 444] on button "Submit" at bounding box center [886, 449] width 88 height 25
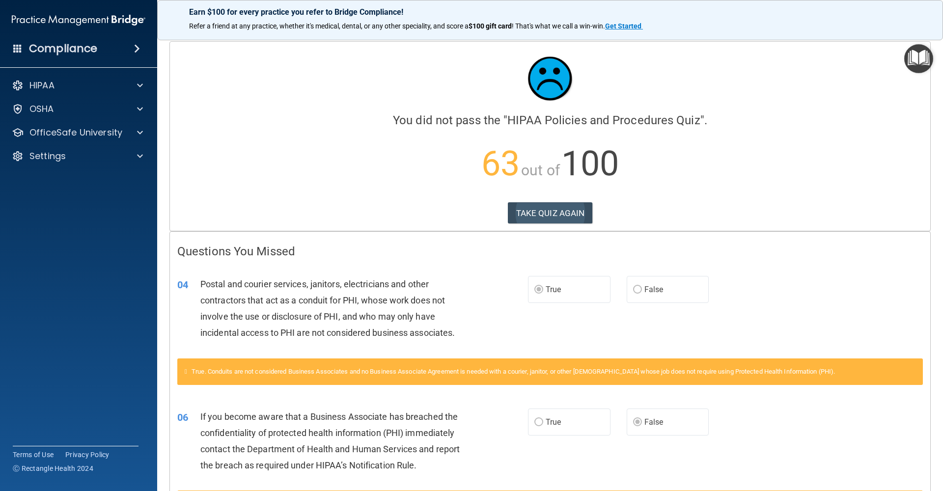
click at [543, 211] on button "TAKE QUIZ AGAIN" at bounding box center [550, 213] width 85 height 22
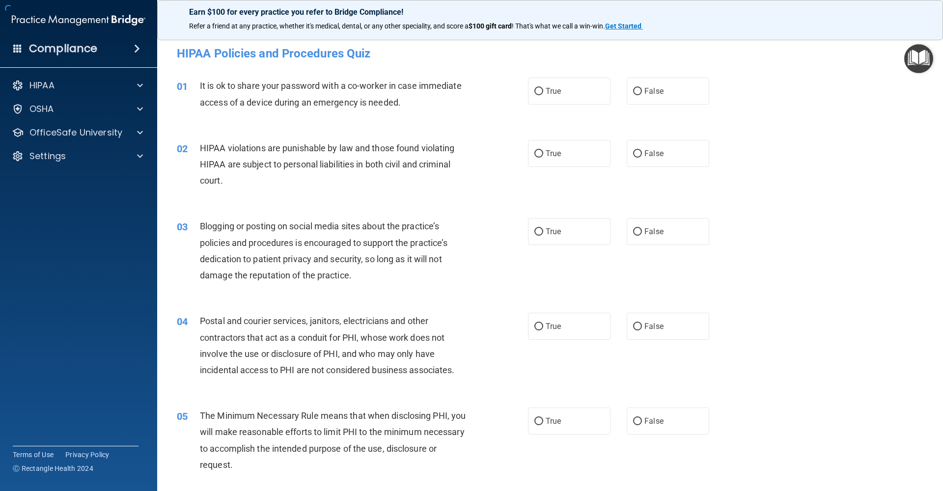
scroll to position [2, 0]
click at [647, 92] on span "False" at bounding box center [653, 88] width 19 height 9
click at [642, 92] on input "False" at bounding box center [637, 89] width 9 height 7
radio input "true"
click at [561, 148] on span "True" at bounding box center [553, 151] width 15 height 9
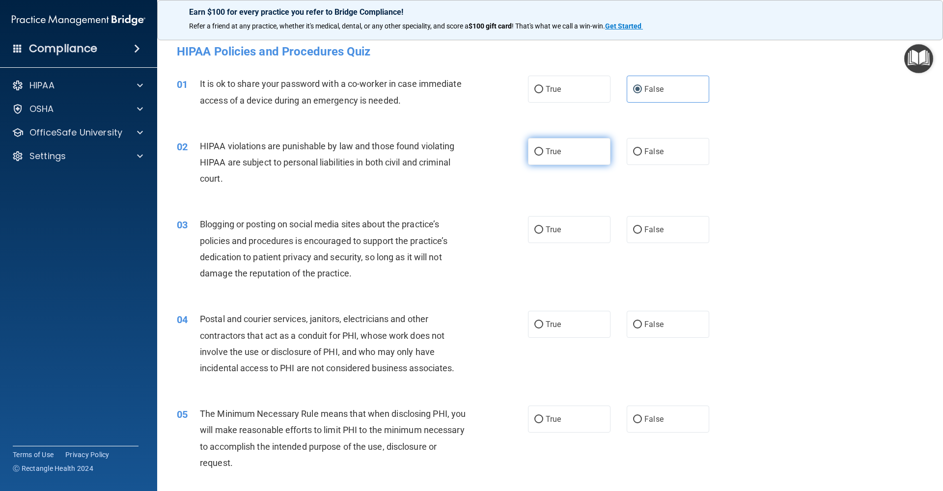
click at [543, 148] on input "True" at bounding box center [538, 151] width 9 height 7
radio input "true"
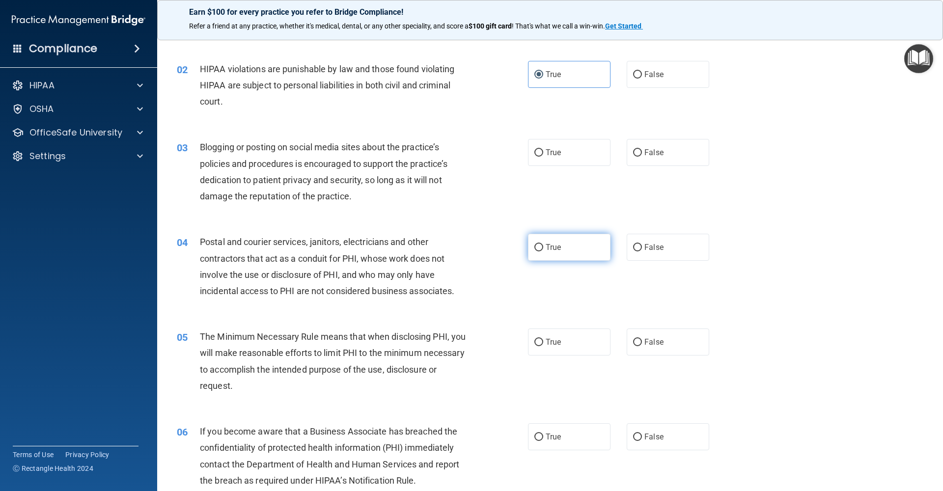
scroll to position [81, 0]
click at [550, 241] on span "True" at bounding box center [553, 245] width 15 height 9
click at [543, 242] on input "True" at bounding box center [538, 245] width 9 height 7
radio input "true"
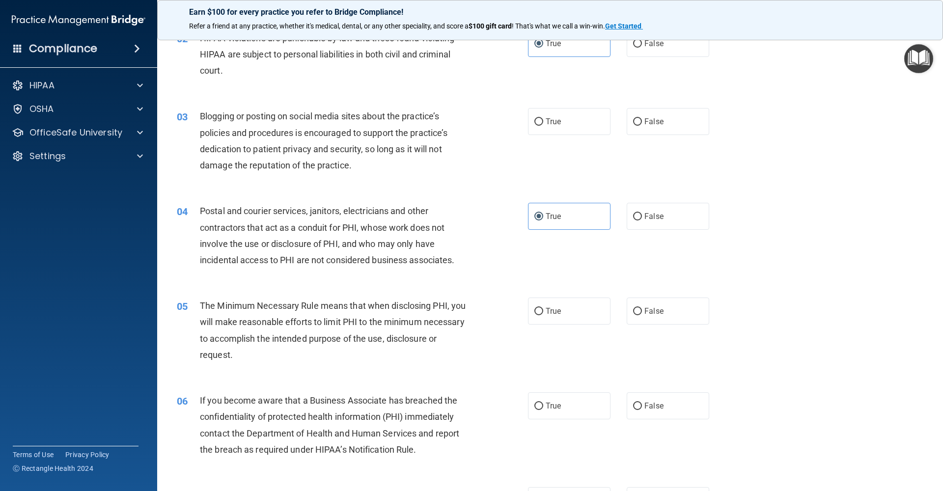
scroll to position [111, 0]
click at [559, 148] on div "03 Blogging or posting on social media sites about the practice’s policies and …" at bounding box center [549, 142] width 761 height 95
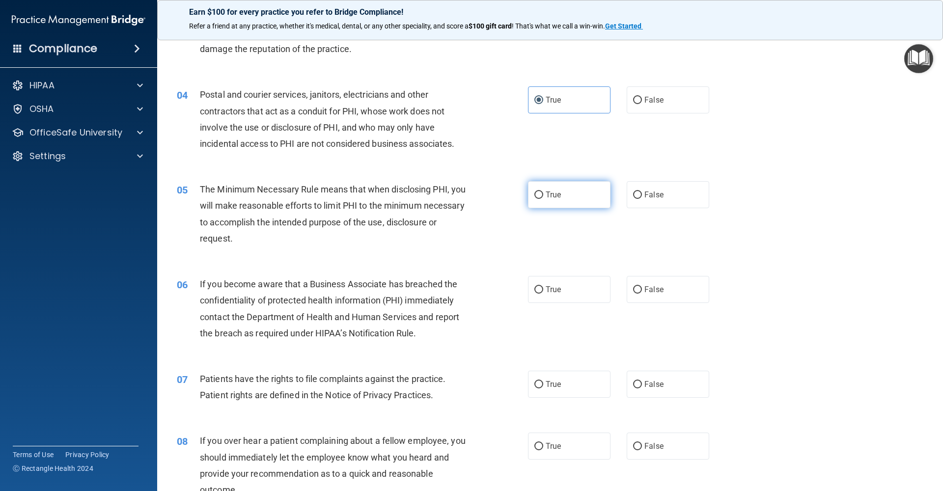
scroll to position [231, 0]
